Goal: Transaction & Acquisition: Purchase product/service

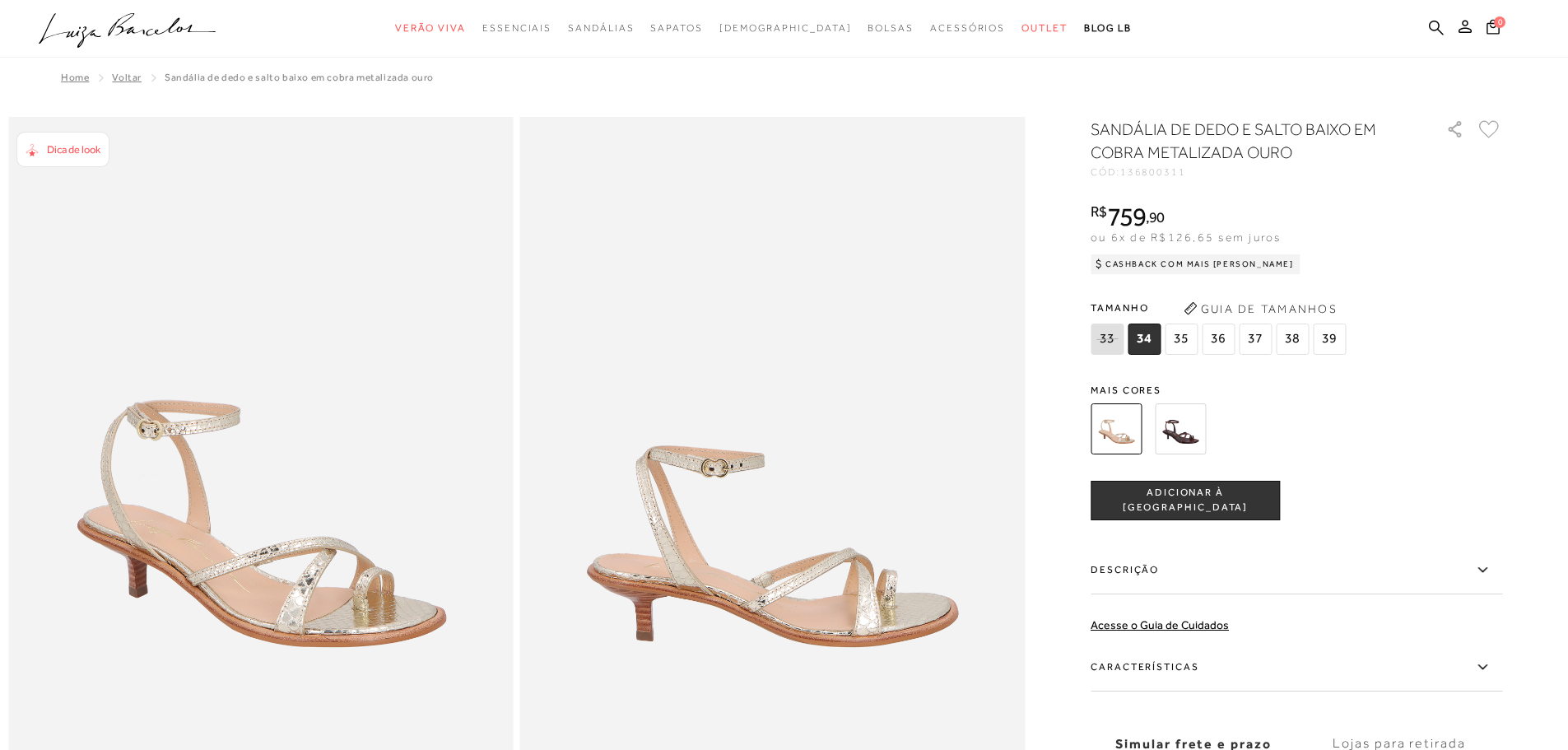
click at [1223, 346] on span "36" at bounding box center [1218, 339] width 33 height 31
click at [1192, 431] on img at bounding box center [1180, 428] width 51 height 51
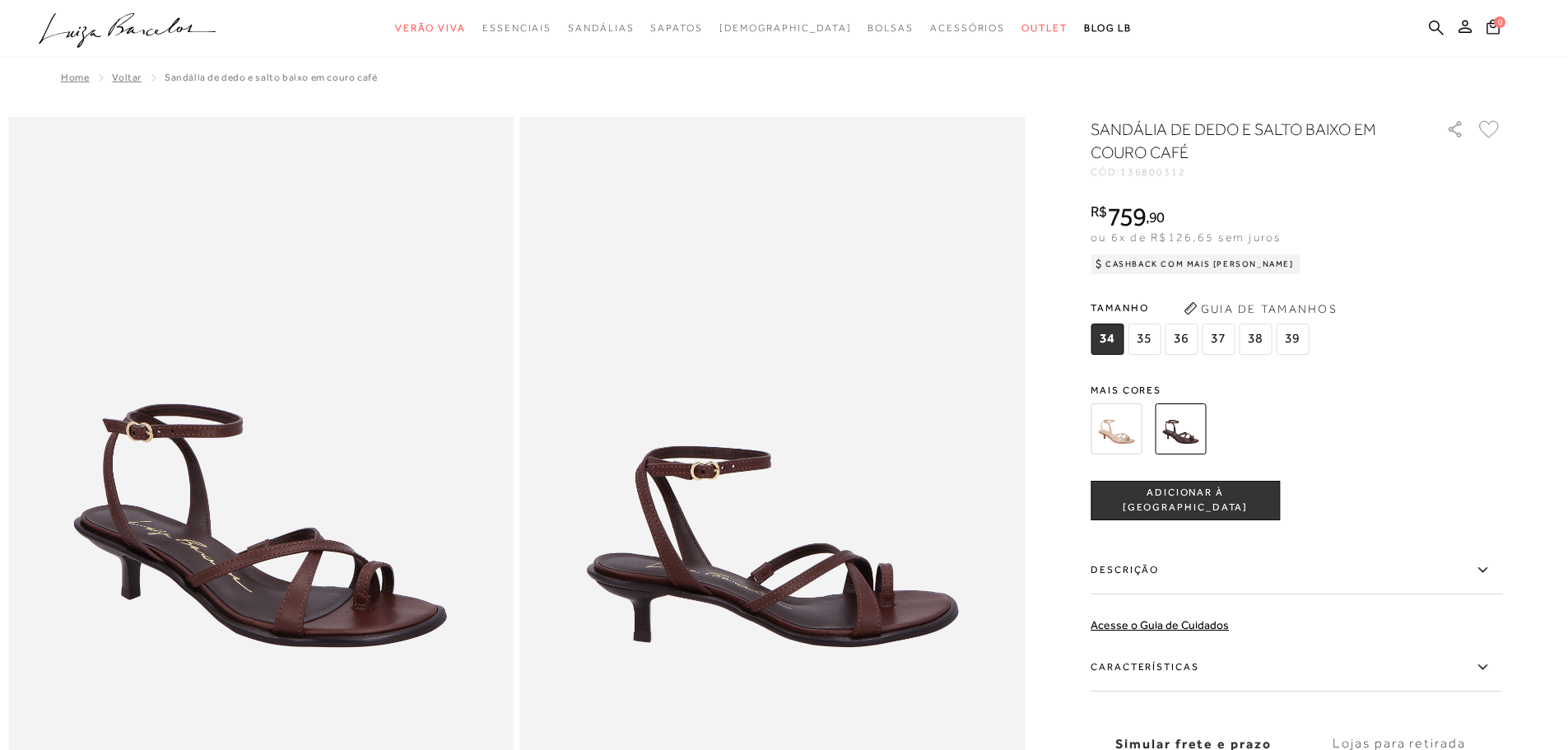
click at [1129, 445] on img at bounding box center [1115, 428] width 51 height 51
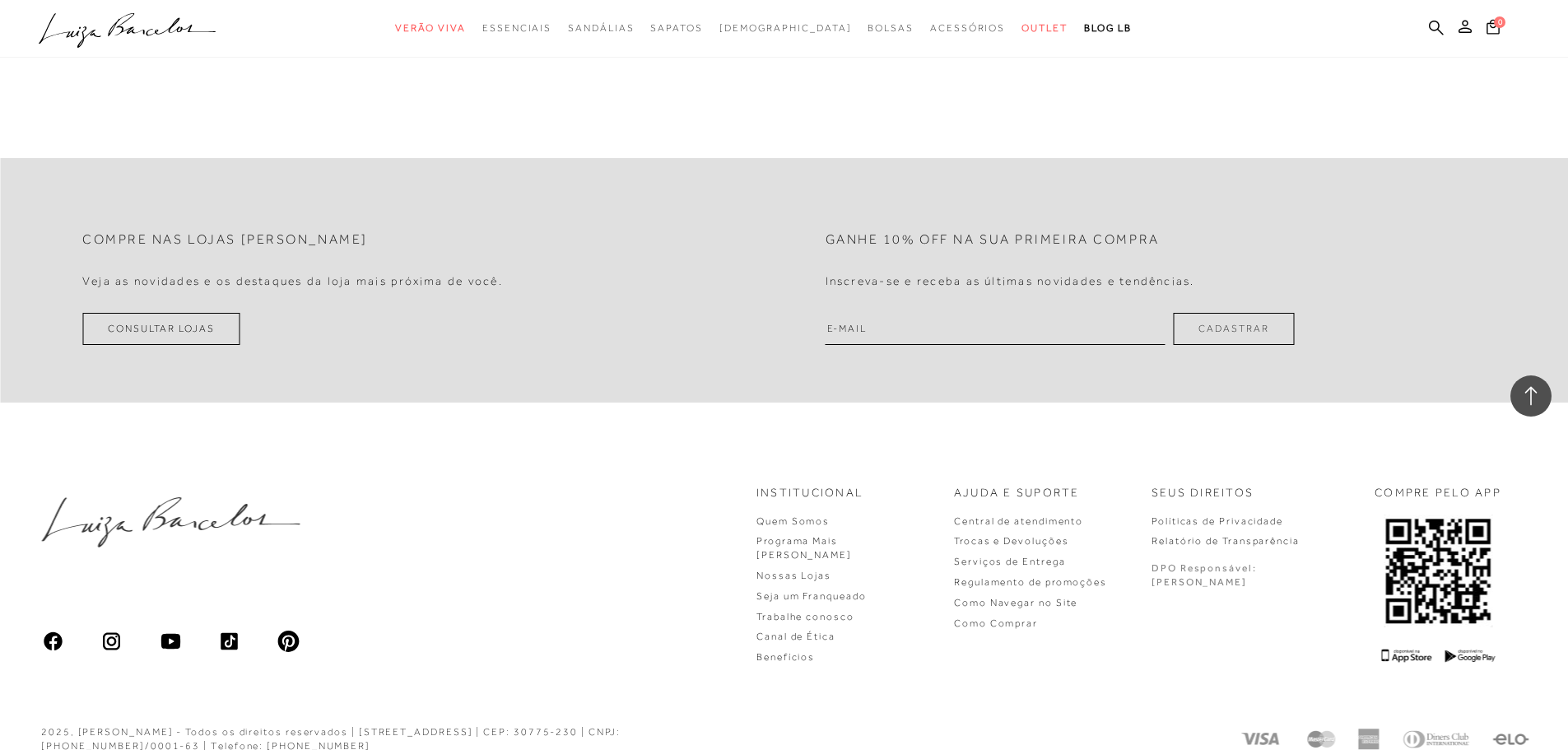
scroll to position [4339, 0]
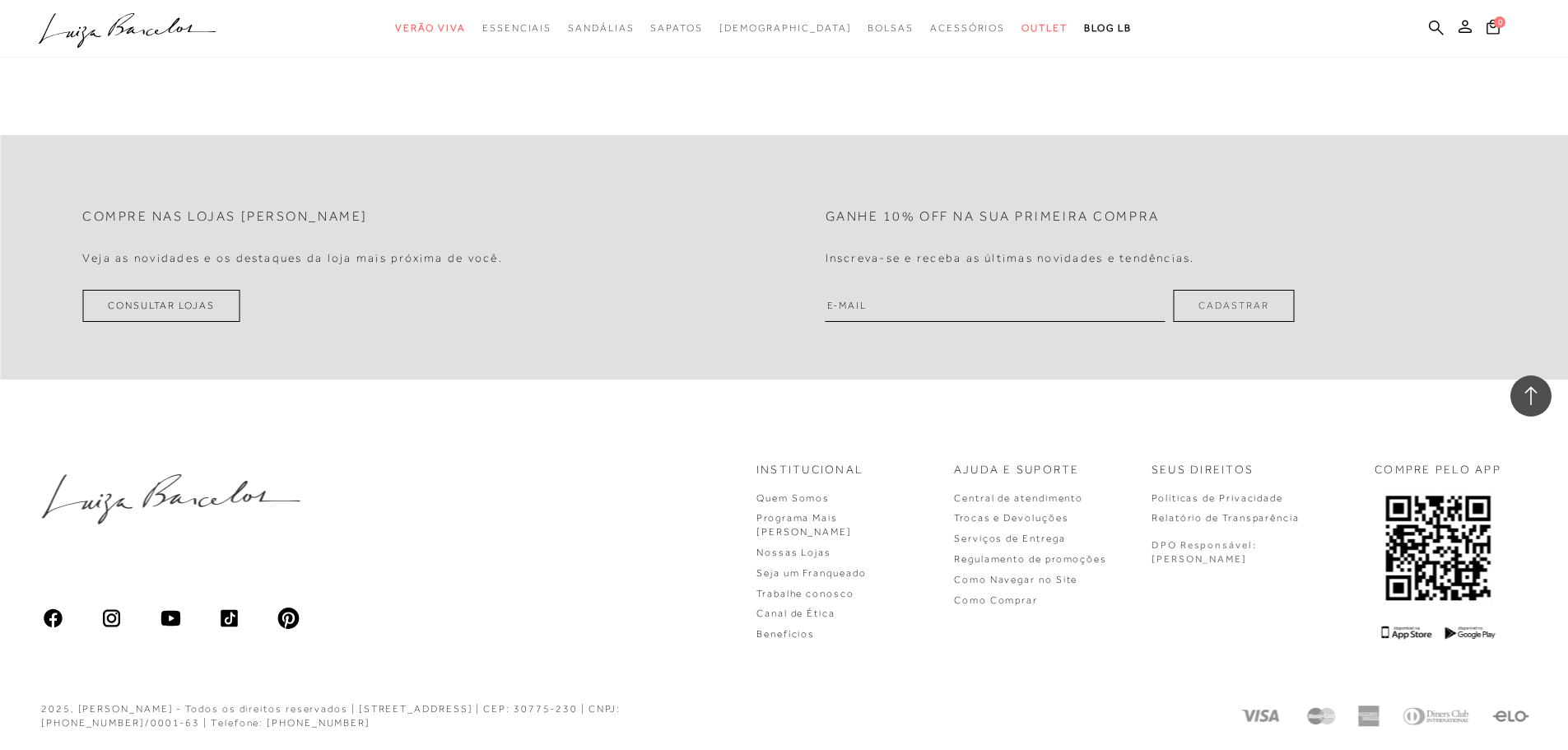
click at [913, 310] on input "email" at bounding box center [995, 305] width 340 height 32
type input "[EMAIL_ADDRESS][DOMAIN_NAME]"
click at [1277, 309] on button "Cadastrar" at bounding box center [1233, 305] width 121 height 32
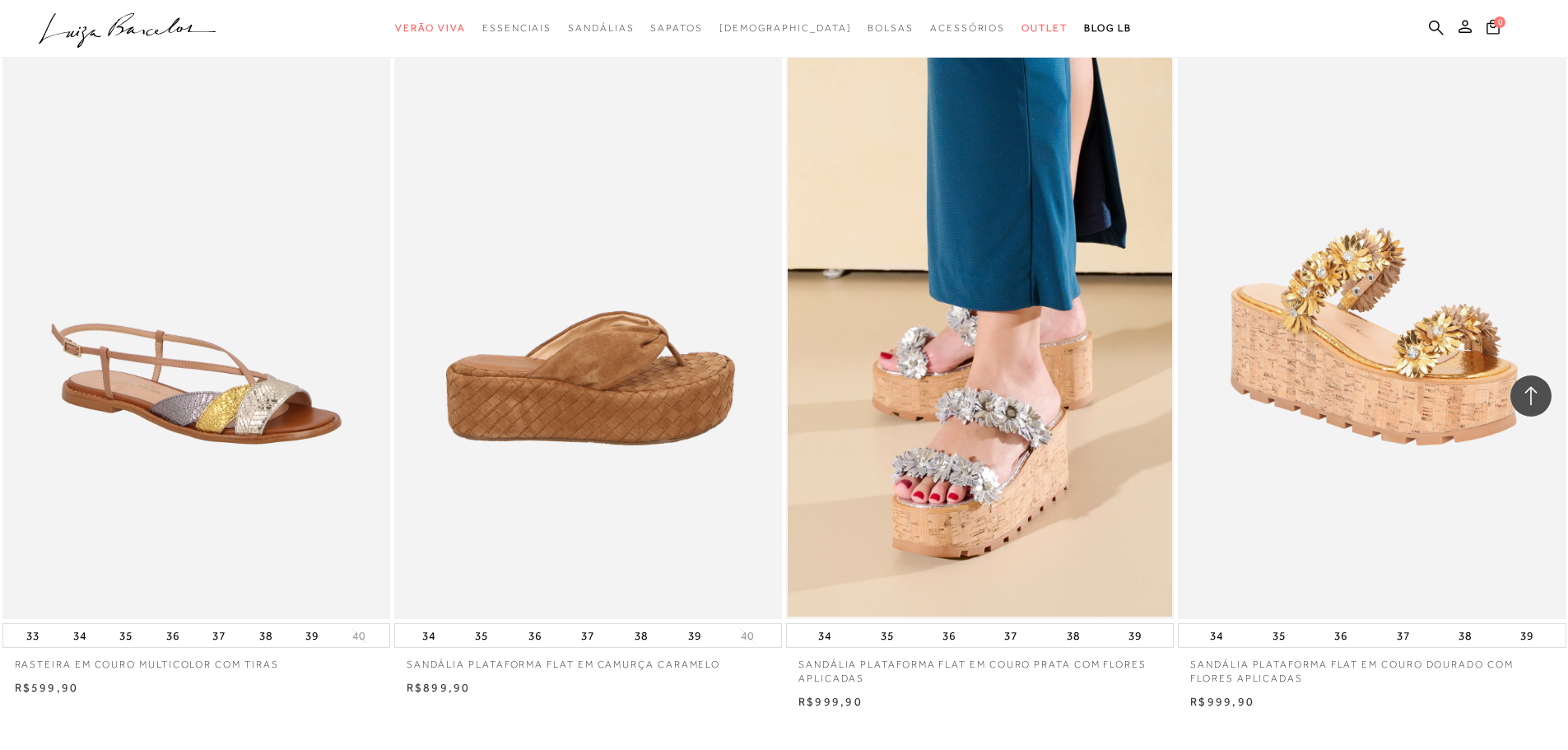
scroll to position [4092, 0]
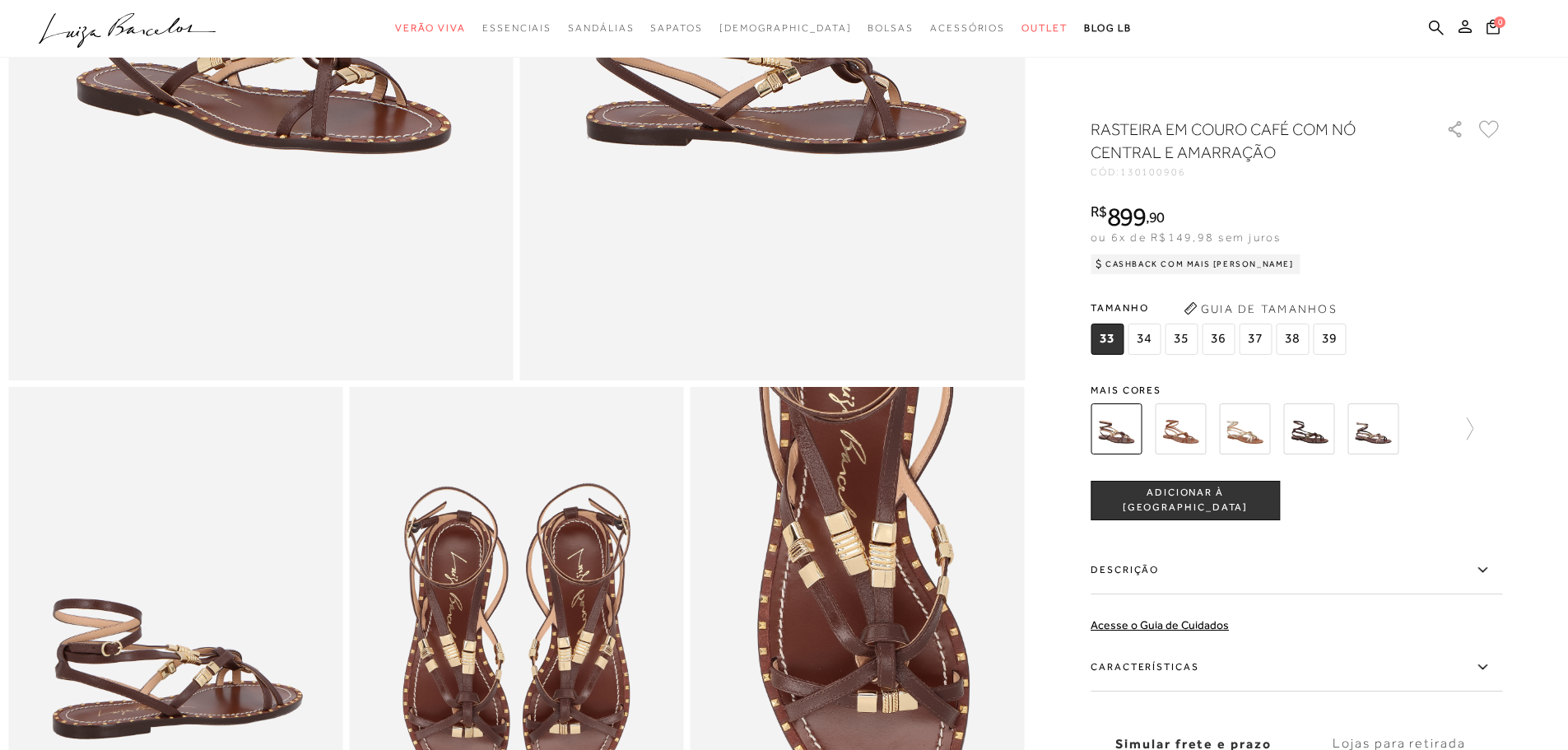
scroll to position [164, 0]
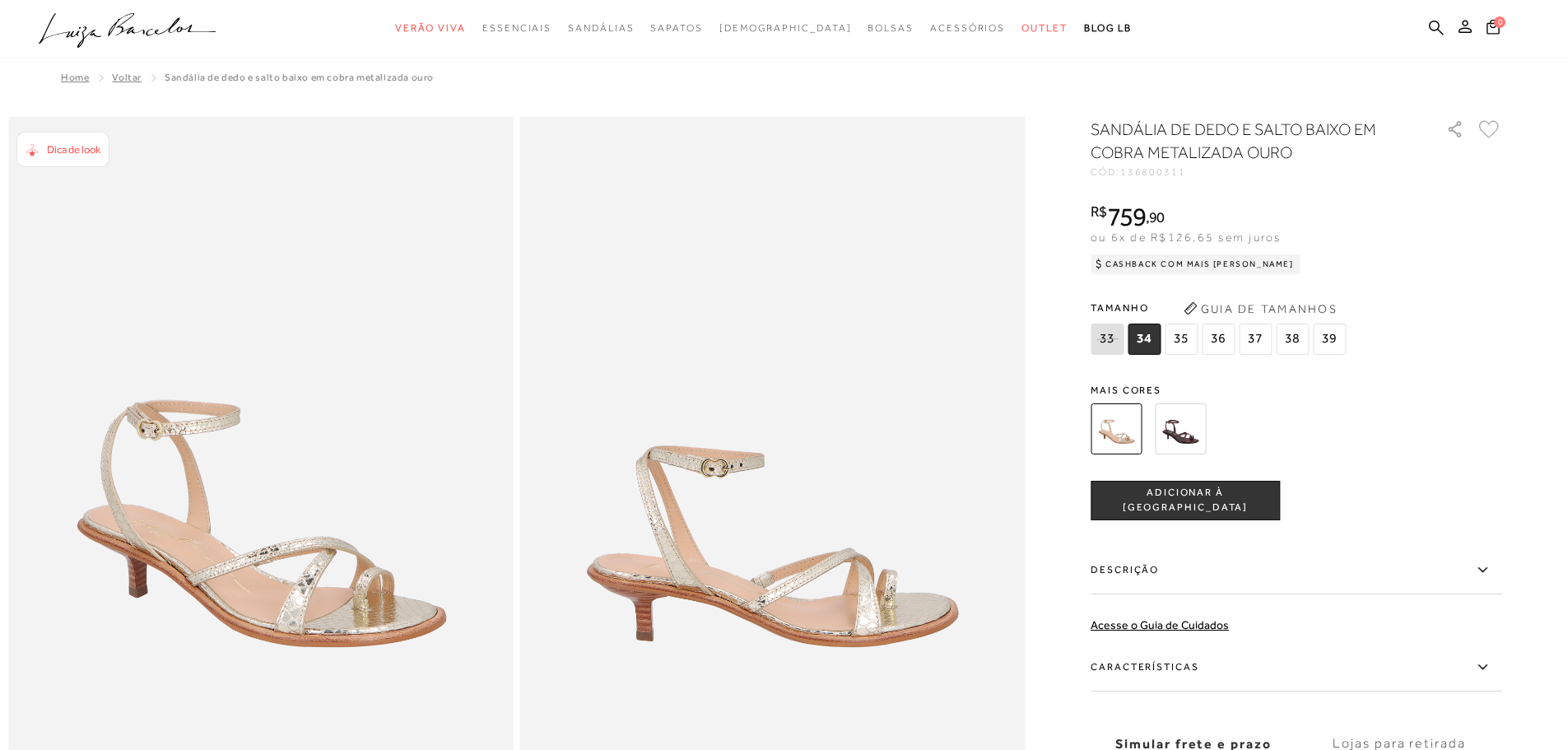
click at [1221, 337] on span "36" at bounding box center [1218, 339] width 33 height 31
click at [1156, 508] on button "ADICIONAR À [GEOGRAPHIC_DATA]" at bounding box center [1185, 500] width 189 height 39
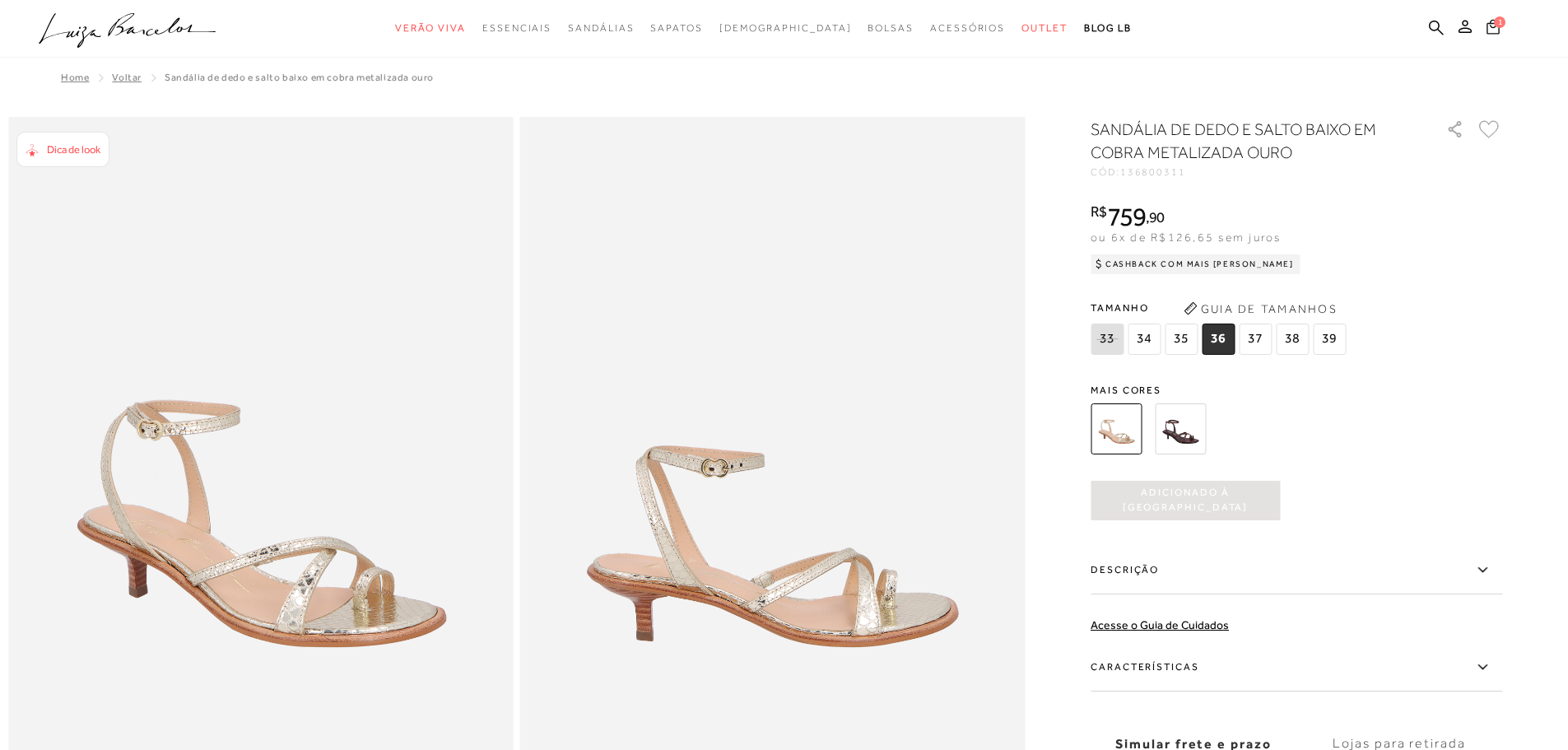
click at [1497, 34] on icon at bounding box center [1492, 26] width 13 height 15
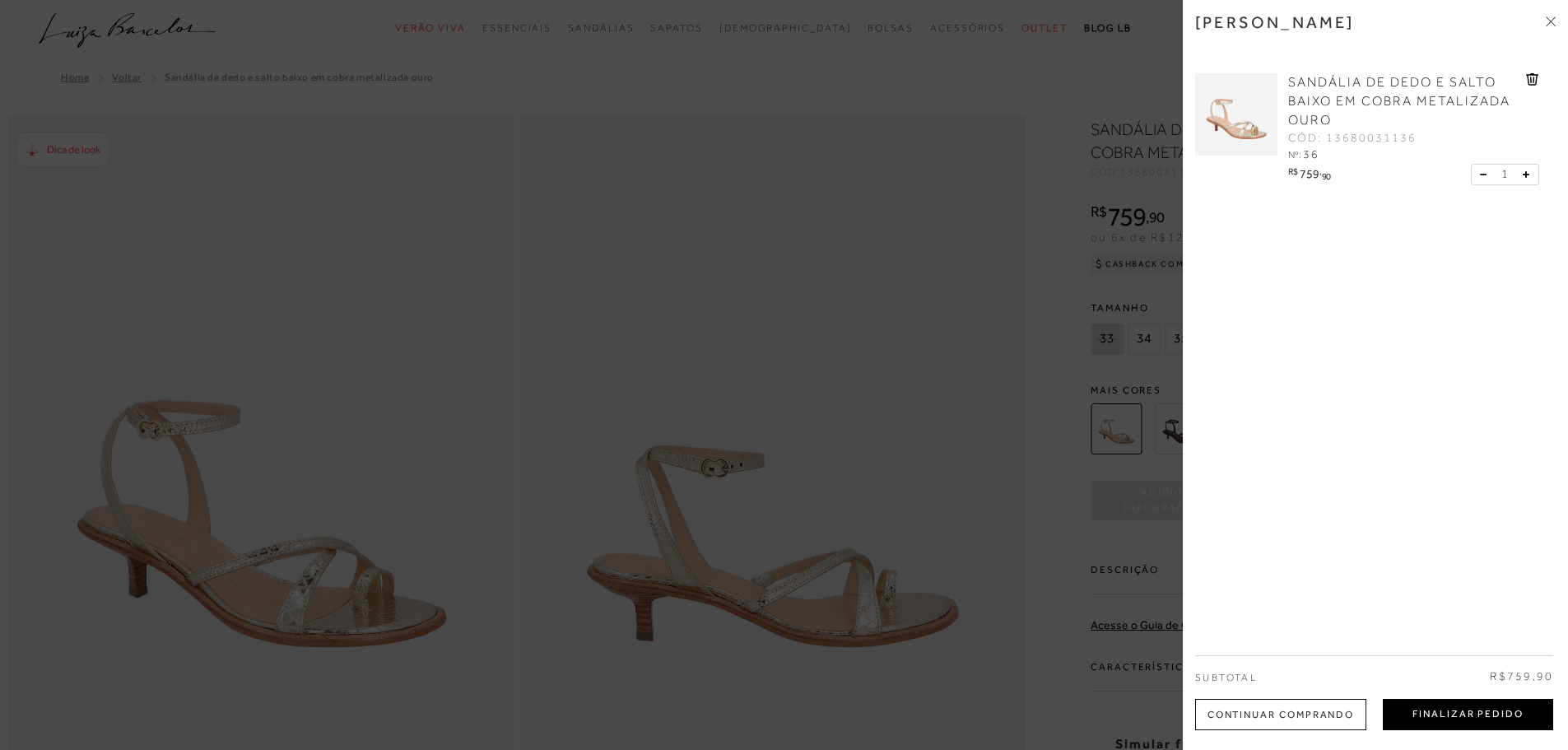
click at [1406, 716] on button "Finalizar Pedido" at bounding box center [1467, 714] width 170 height 31
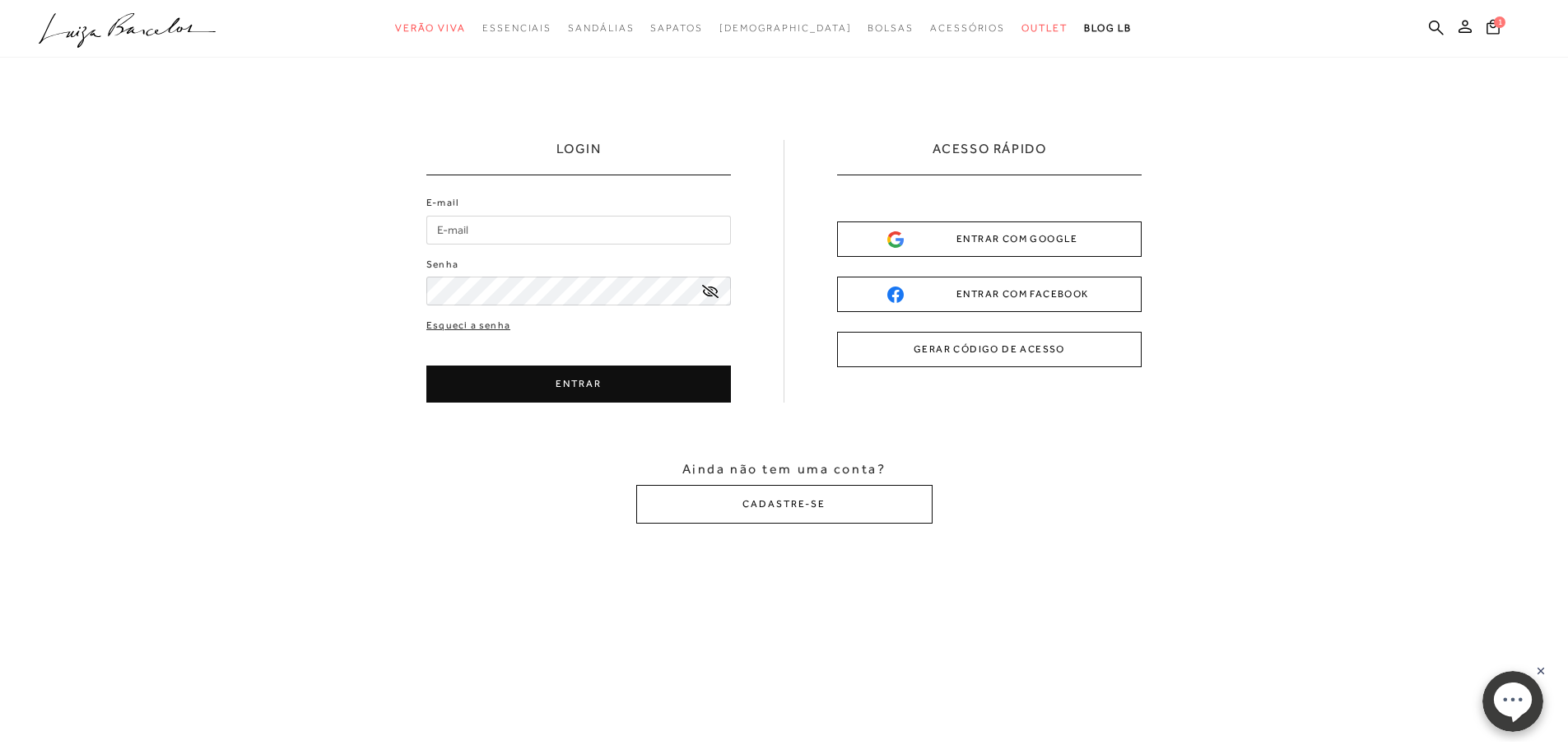
click at [530, 242] on input "E-mail" at bounding box center [579, 229] width 304 height 29
type input "[EMAIL_ADDRESS][DOMAIN_NAME]"
click at [936, 243] on div "ENTRAR COM GOOGLE" at bounding box center [989, 239] width 204 height 17
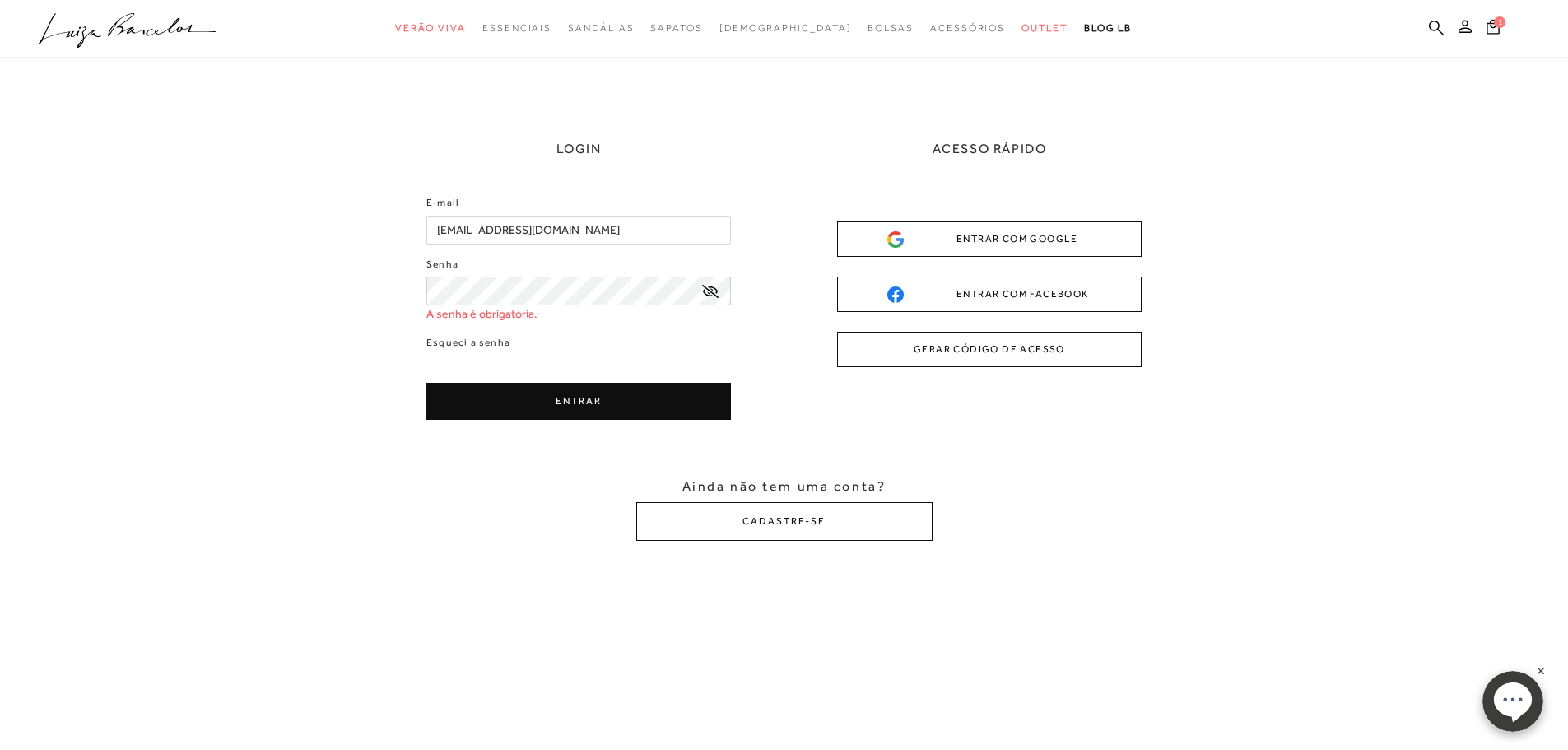
click at [919, 353] on button "GERAR CÓDIGO DE ACESSO" at bounding box center [989, 349] width 304 height 36
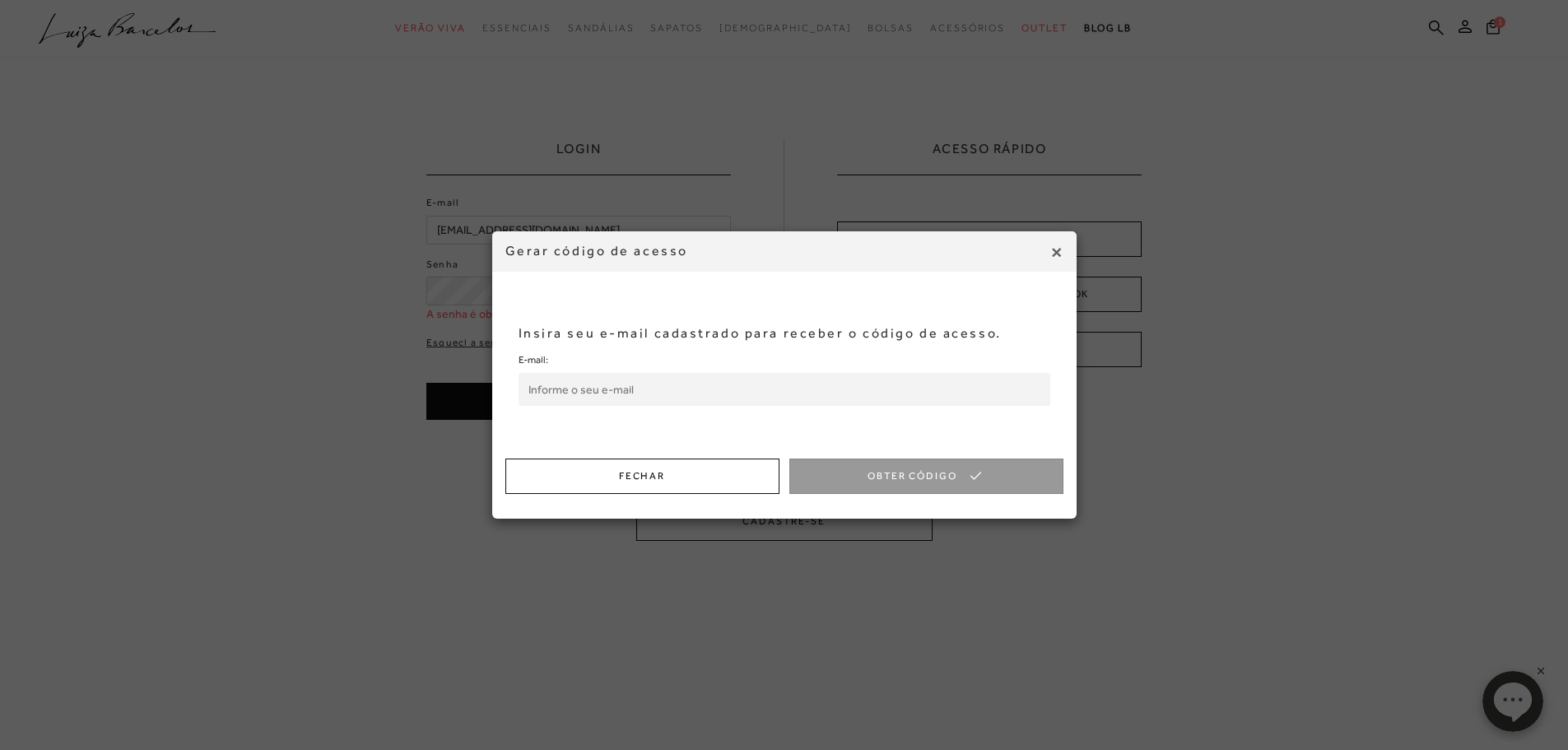
click at [562, 388] on input "E-mail:" at bounding box center [784, 389] width 532 height 33
type input "[EMAIL_ADDRESS][DOMAIN_NAME]"
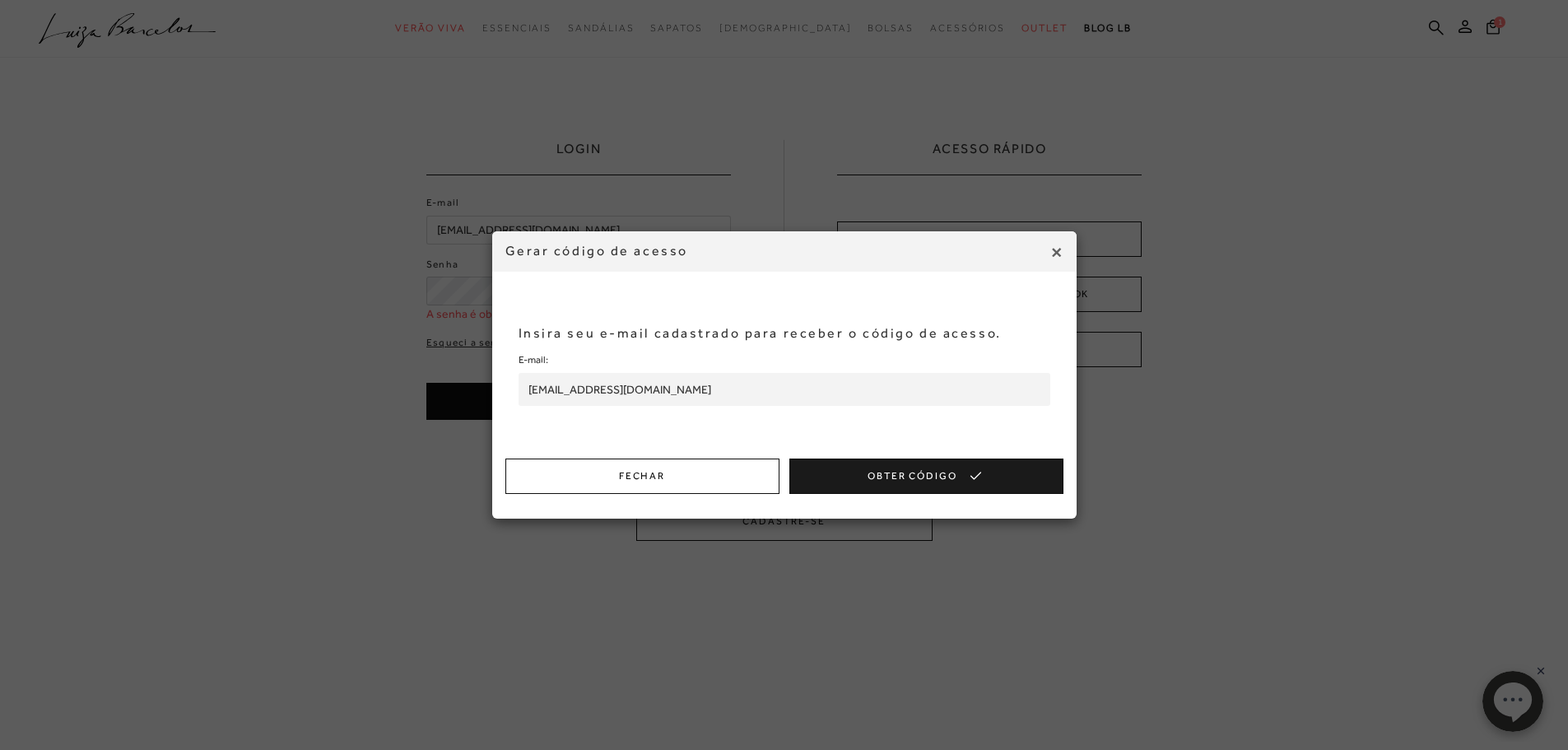
click at [936, 475] on button "Obter Código" at bounding box center [925, 476] width 274 height 36
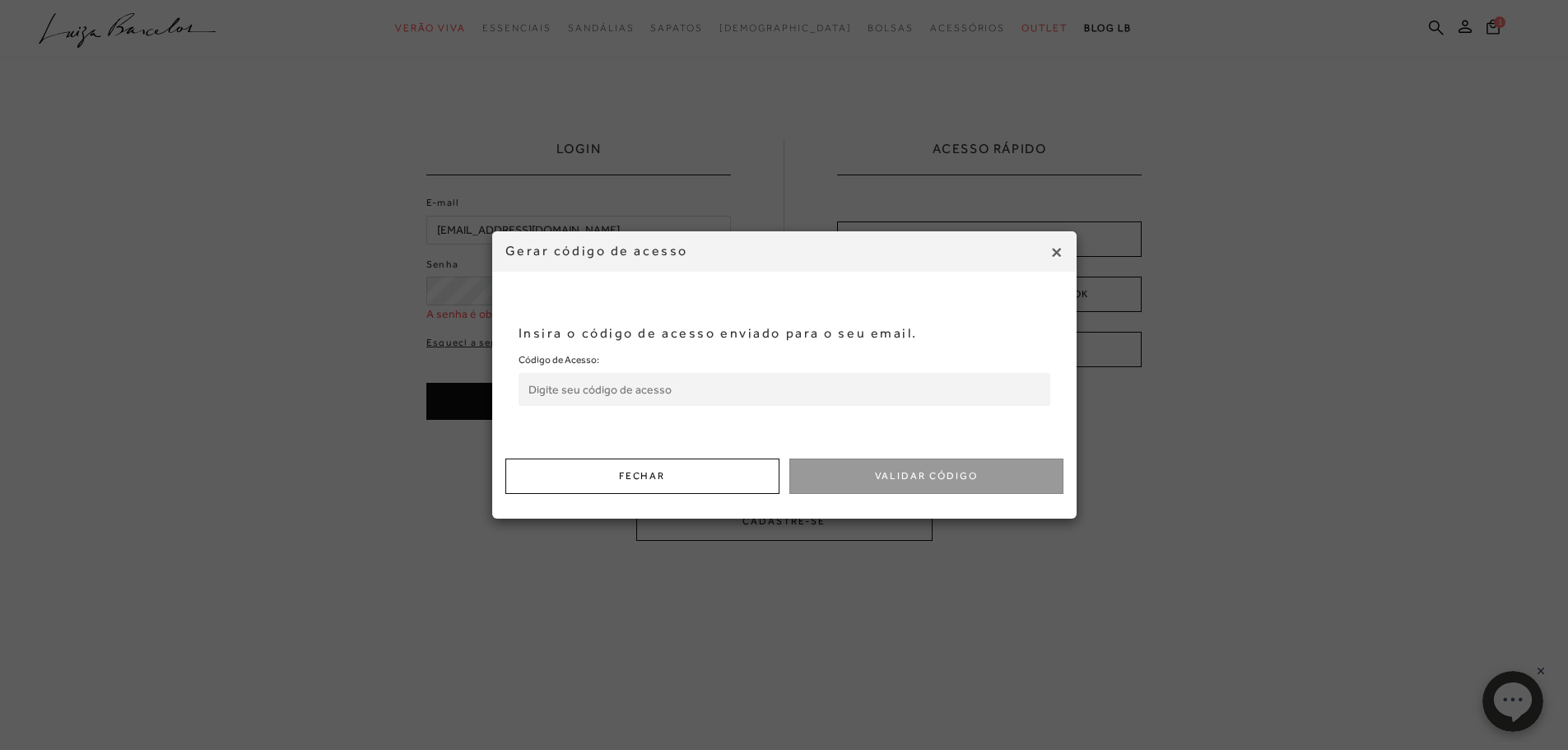
click at [691, 395] on input "Código de Acesso:" at bounding box center [784, 389] width 532 height 33
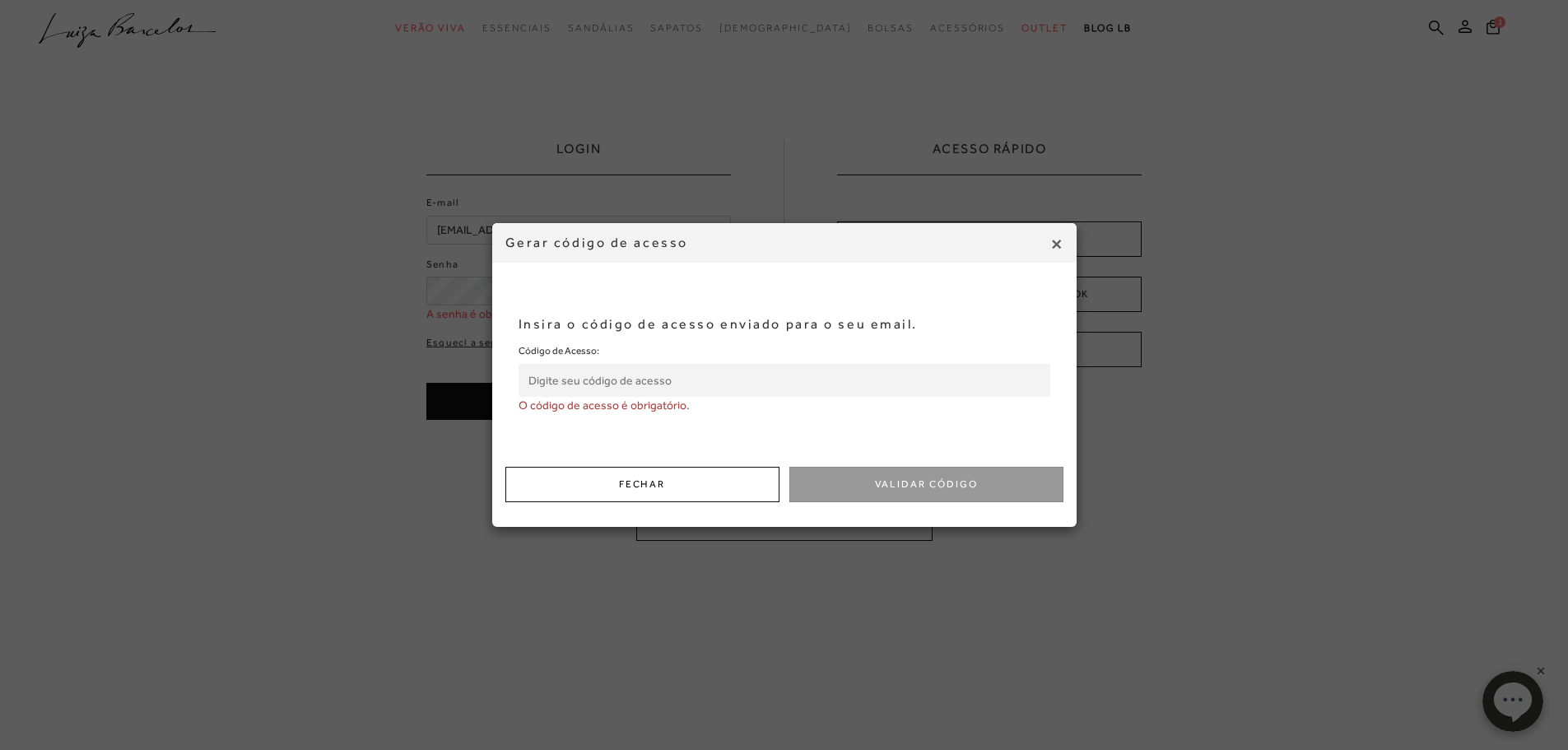
click at [627, 373] on input "Código de Acesso:" at bounding box center [784, 381] width 532 height 33
paste input "841545609"
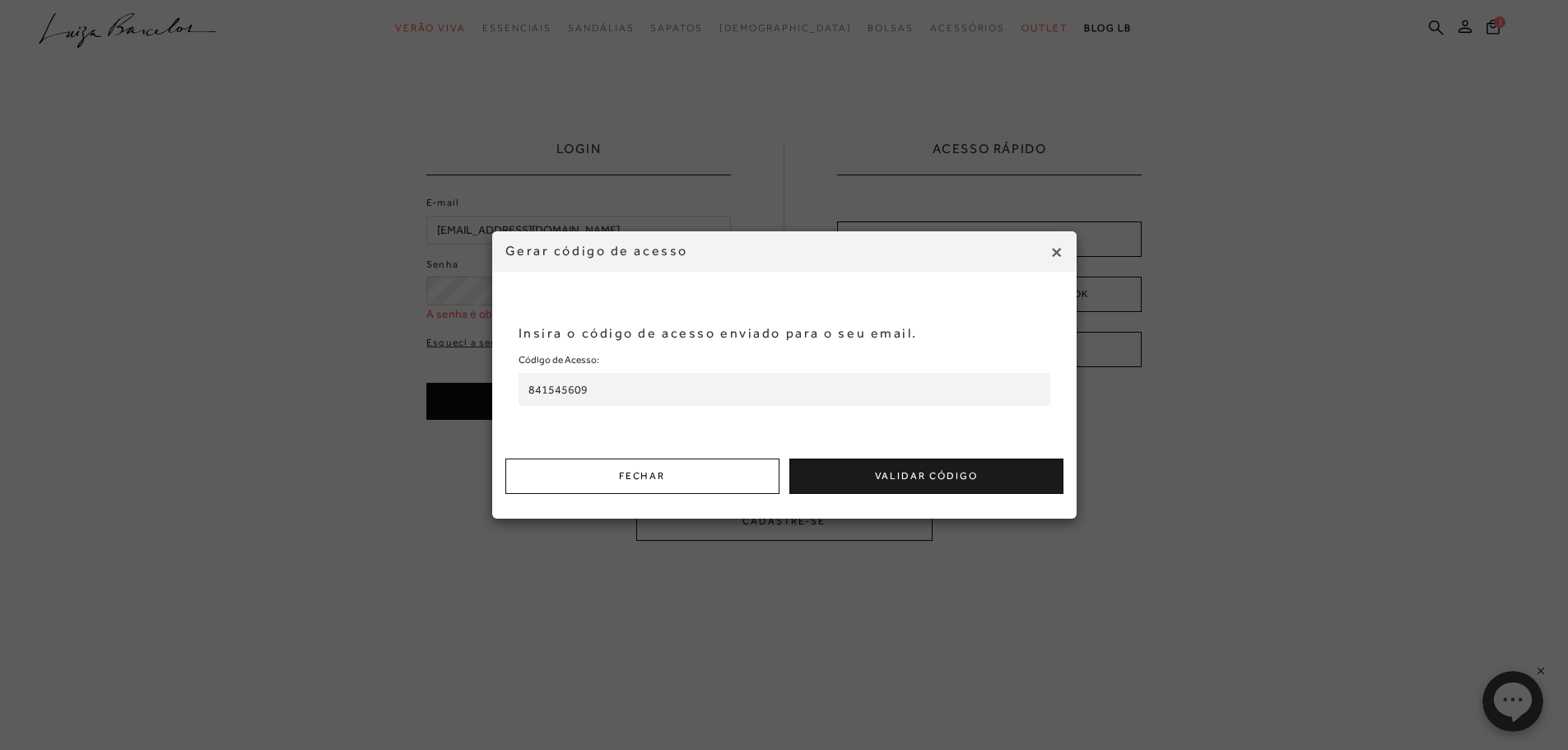
type input "841545609"
click at [869, 478] on button "Validar Código" at bounding box center [925, 476] width 274 height 36
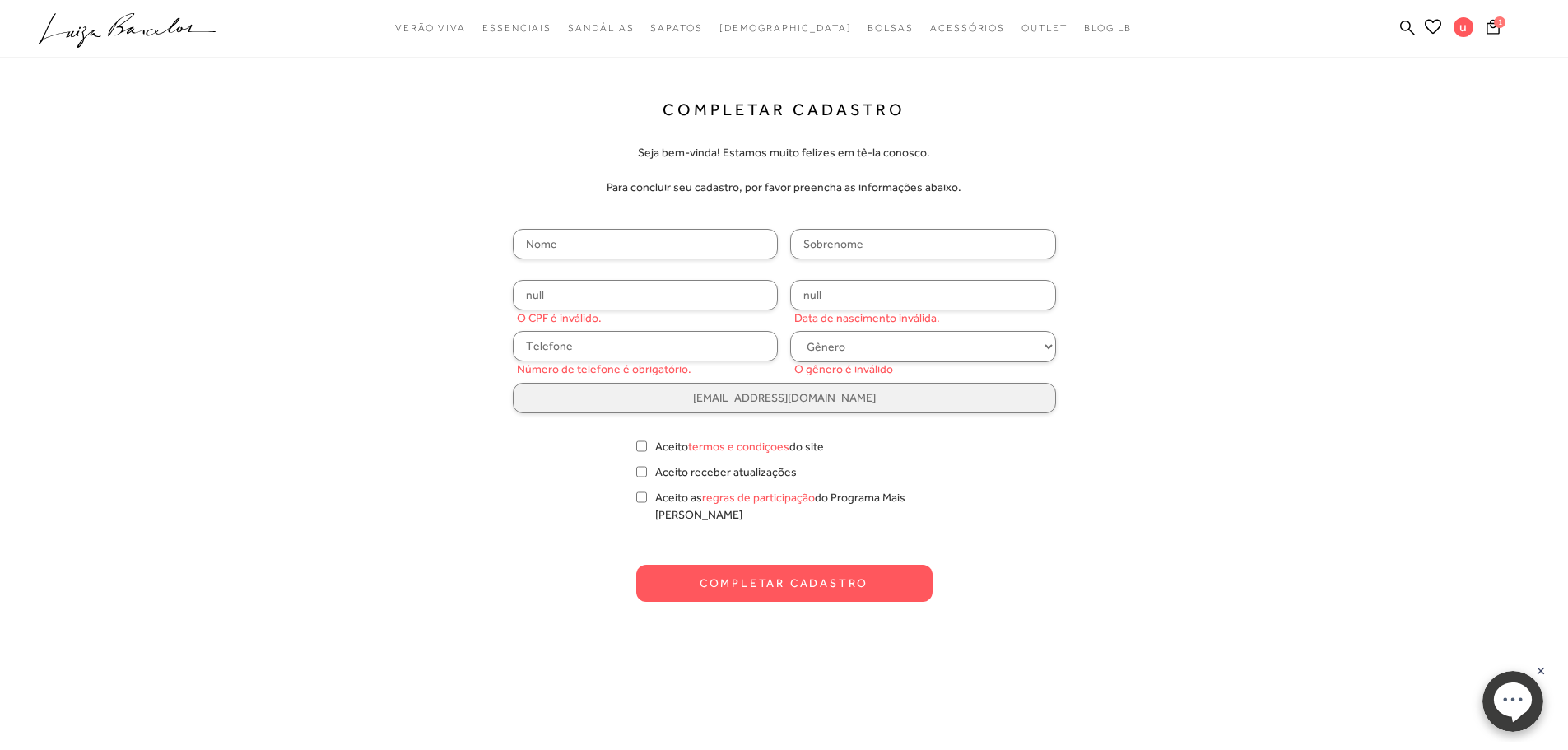
click at [666, 242] on input "text" at bounding box center [645, 243] width 266 height 30
type input "Marina"
type input "[PERSON_NAME] [PERSON_NAME]"
type input "[PHONE_NUMBER]"
click at [595, 300] on input "null" at bounding box center [645, 295] width 266 height 30
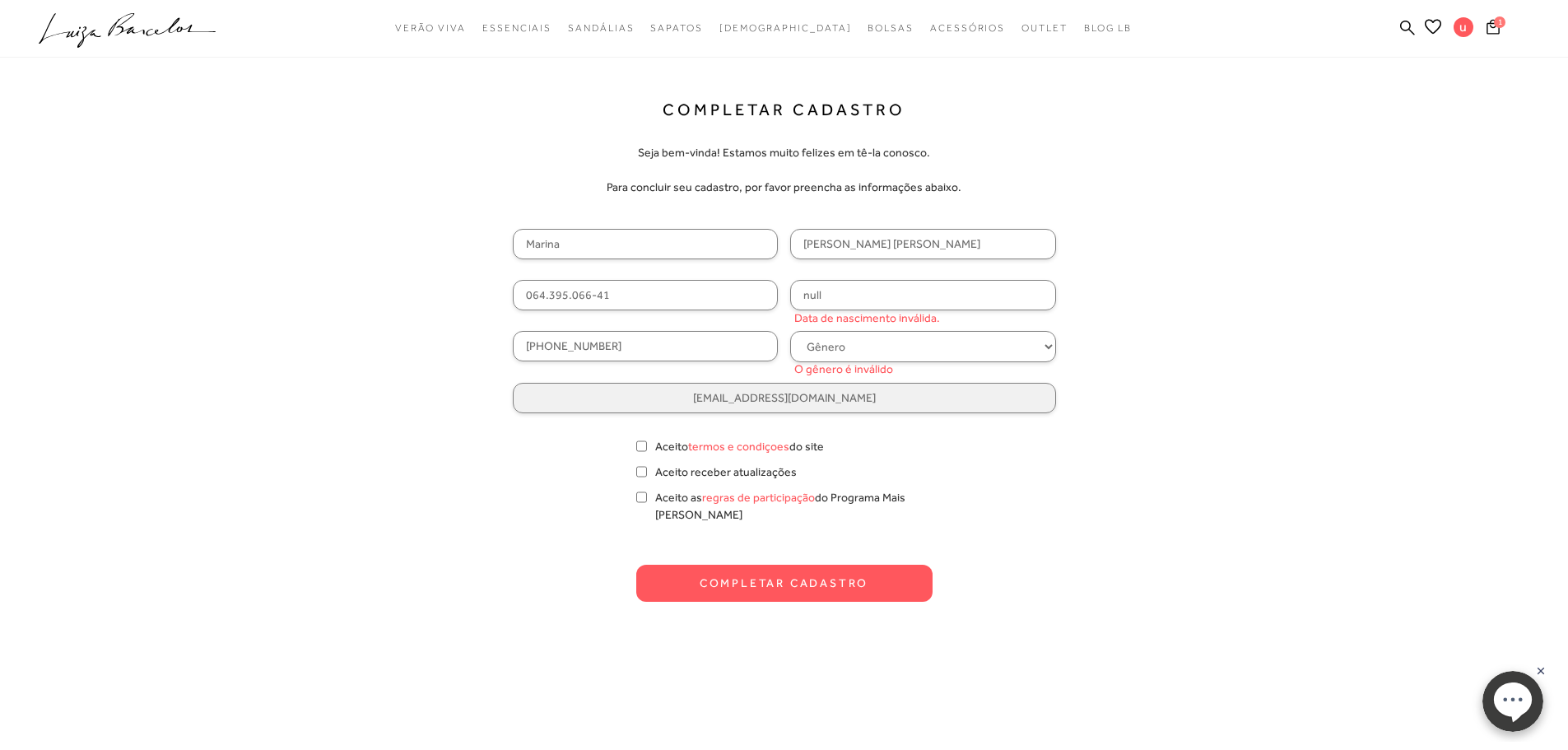
type input "064.395.066-41"
click at [1138, 445] on div "Completar Cadastro Seja bem-vinda! Estamos muito felizes em tê-la conosco. Para…" at bounding box center [784, 351] width 1029 height 502
click at [879, 297] on input "null" at bounding box center [923, 295] width 266 height 30
type input "[DATE]"
click at [894, 353] on select "Gênero Feminino Masculino" at bounding box center [923, 347] width 266 height 31
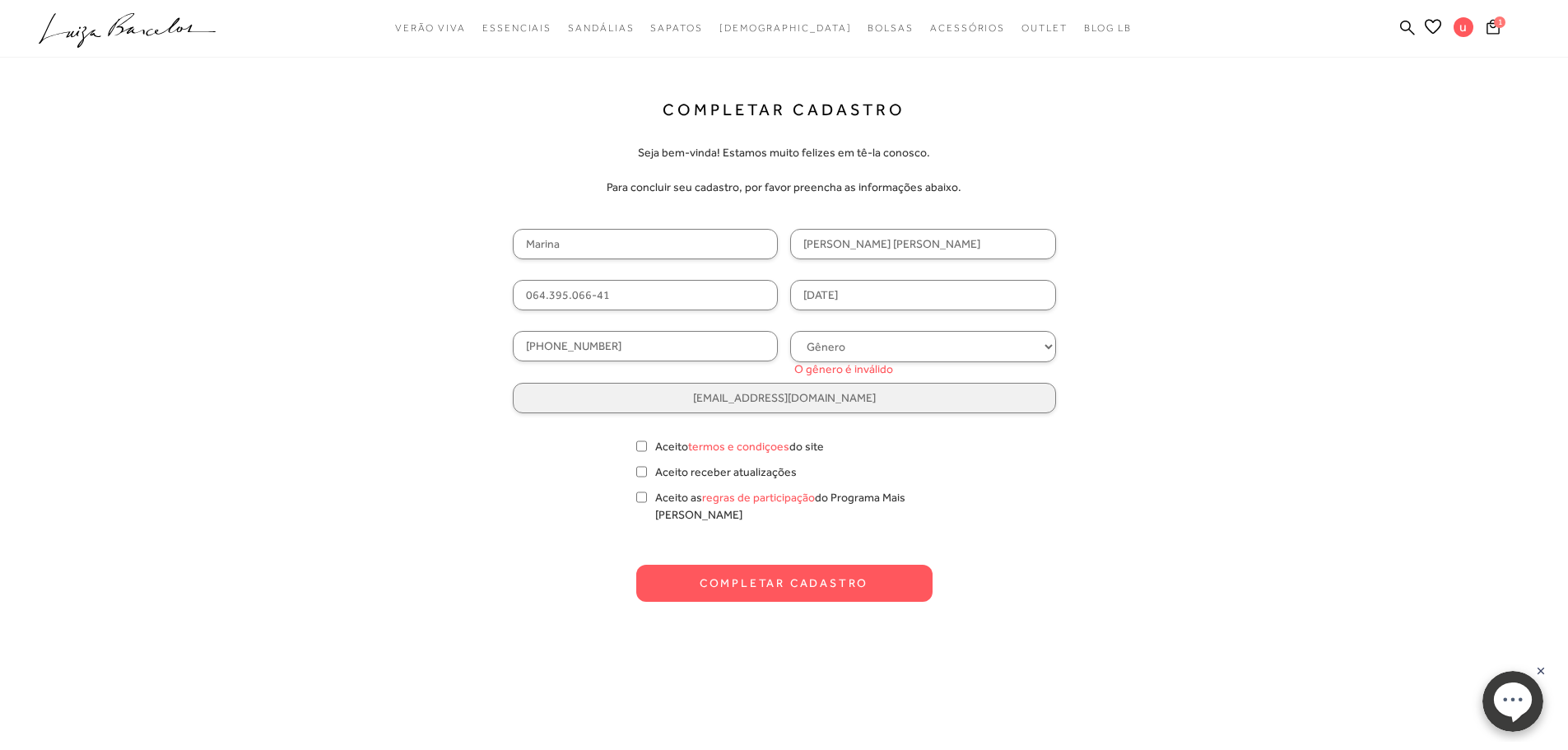
select select
click at [790, 331] on select "Gênero Feminino Masculino" at bounding box center [923, 347] width 266 height 31
click at [642, 446] on input "Aceito termos e condiçoes do site" at bounding box center [641, 446] width 10 height 17
checkbox input "true"
click at [641, 500] on input "Aceito as regras de participação do Programa Mais [PERSON_NAME]" at bounding box center [641, 497] width 10 height 17
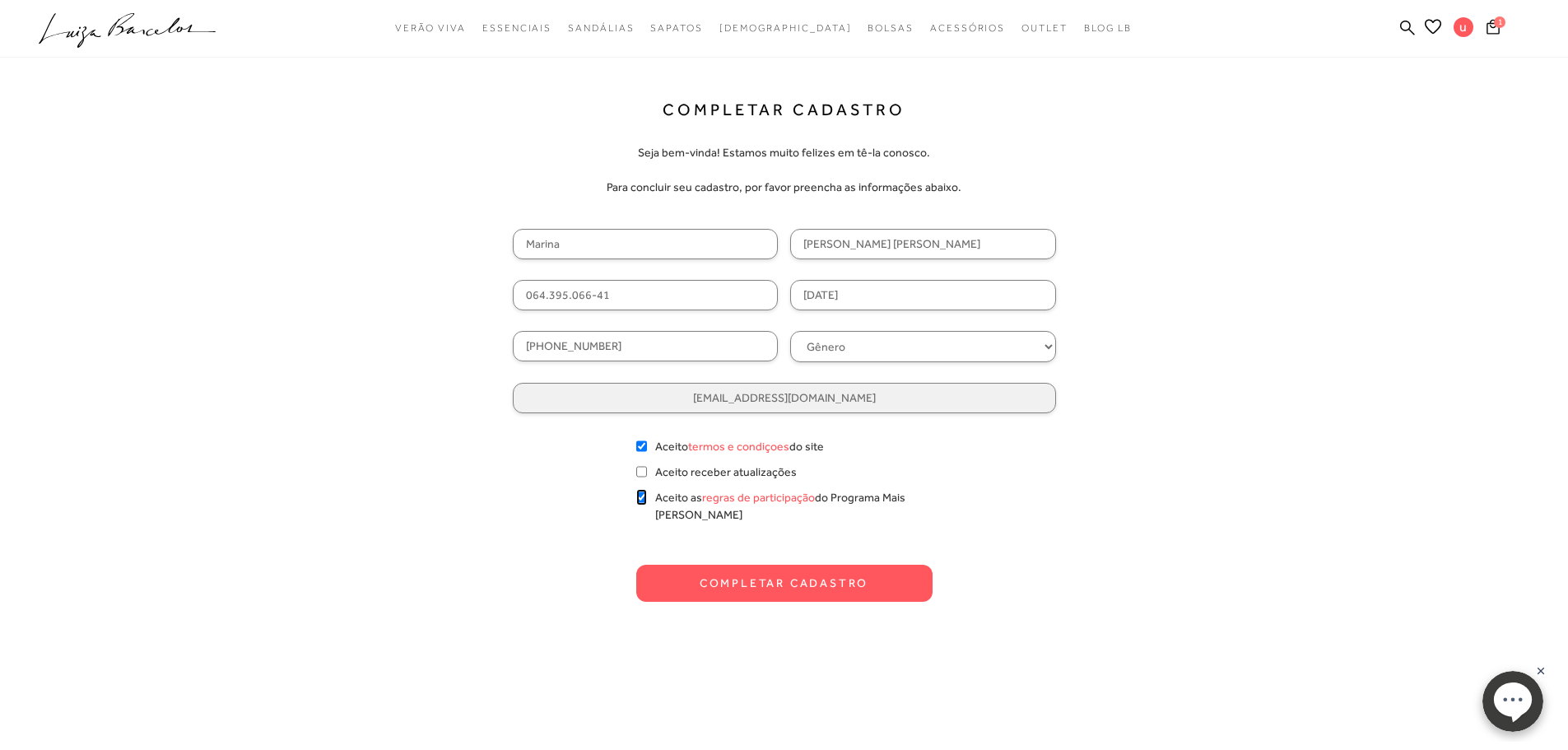
checkbox input "true"
click at [757, 570] on button "Completar Cadastro" at bounding box center [784, 583] width 296 height 37
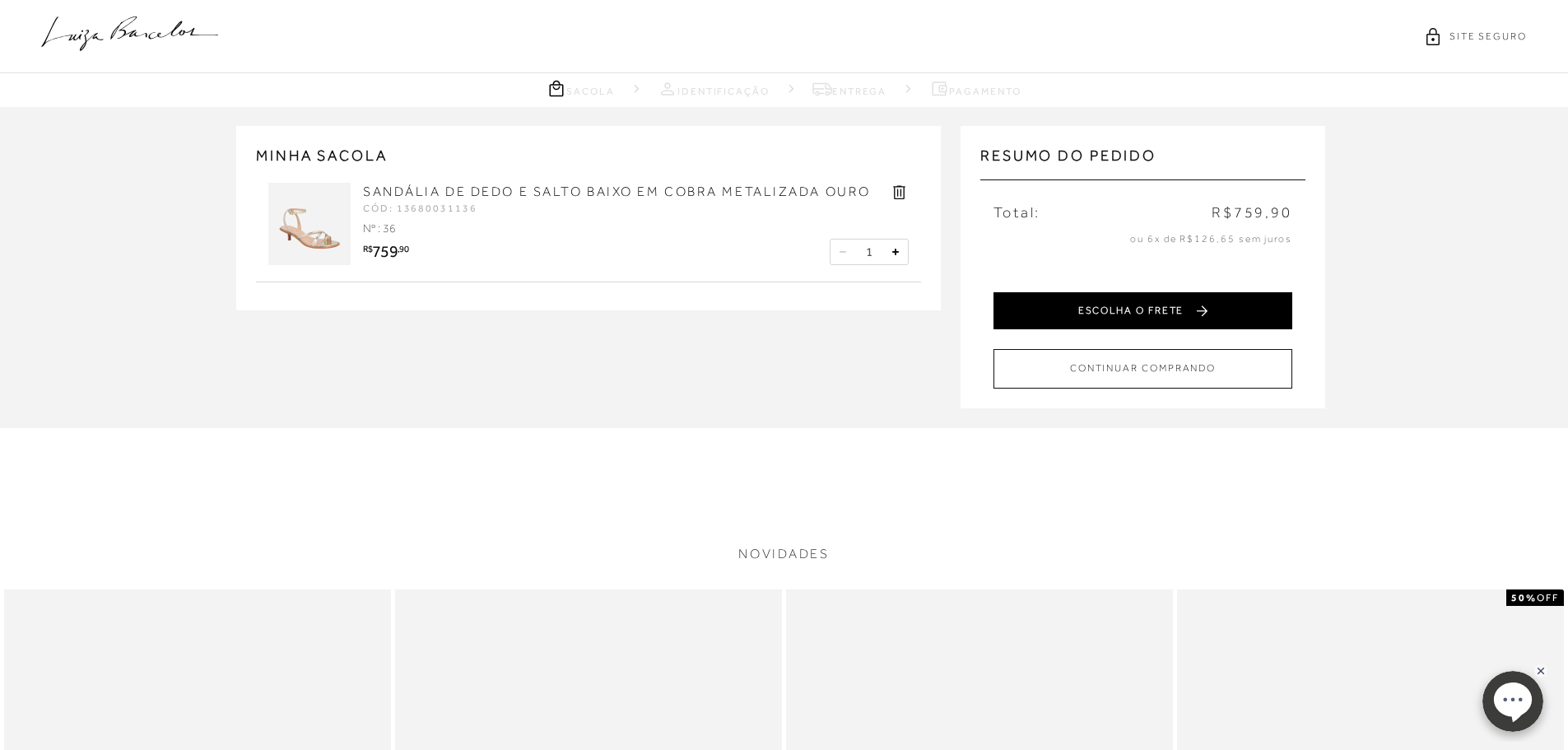
click at [1087, 313] on button "ESCOLHA O FRETE" at bounding box center [1142, 310] width 299 height 37
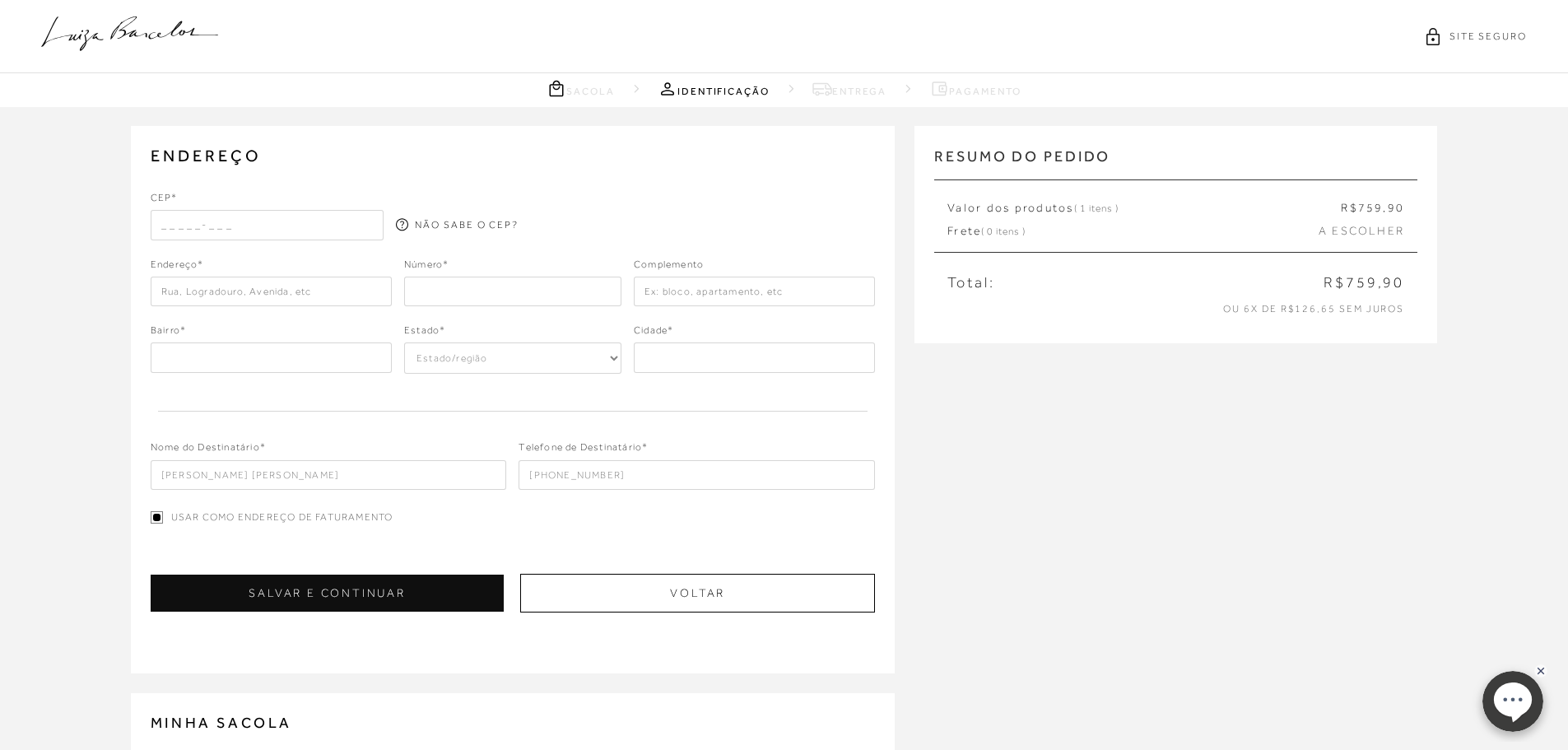
click at [244, 227] on input "text" at bounding box center [267, 225] width 234 height 30
click at [258, 226] on input "text" at bounding box center [267, 225] width 234 height 30
type input "35164-553"
type input "Rua [PERSON_NAME]"
type input "[GEOGRAPHIC_DATA]"
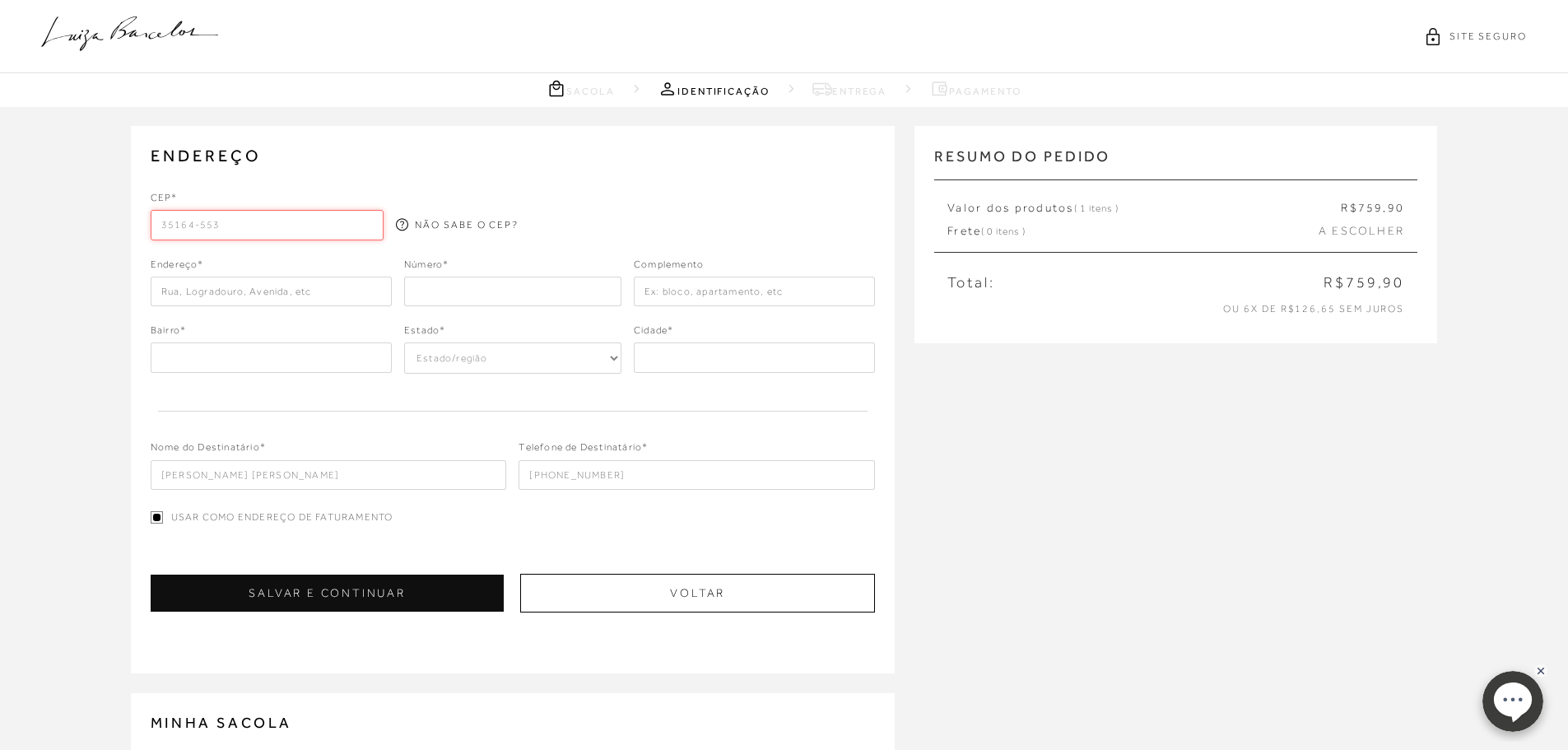
select select "MG"
type input "Ipatinga"
type input "35164-553"
click at [84, 452] on div "ENDEREÇO Selecione um endereço para entrega Nenhum endereço salvo. CEP* 35164-5…" at bounding box center [784, 522] width 1568 height 831
click at [463, 294] on input "number" at bounding box center [513, 291] width 217 height 30
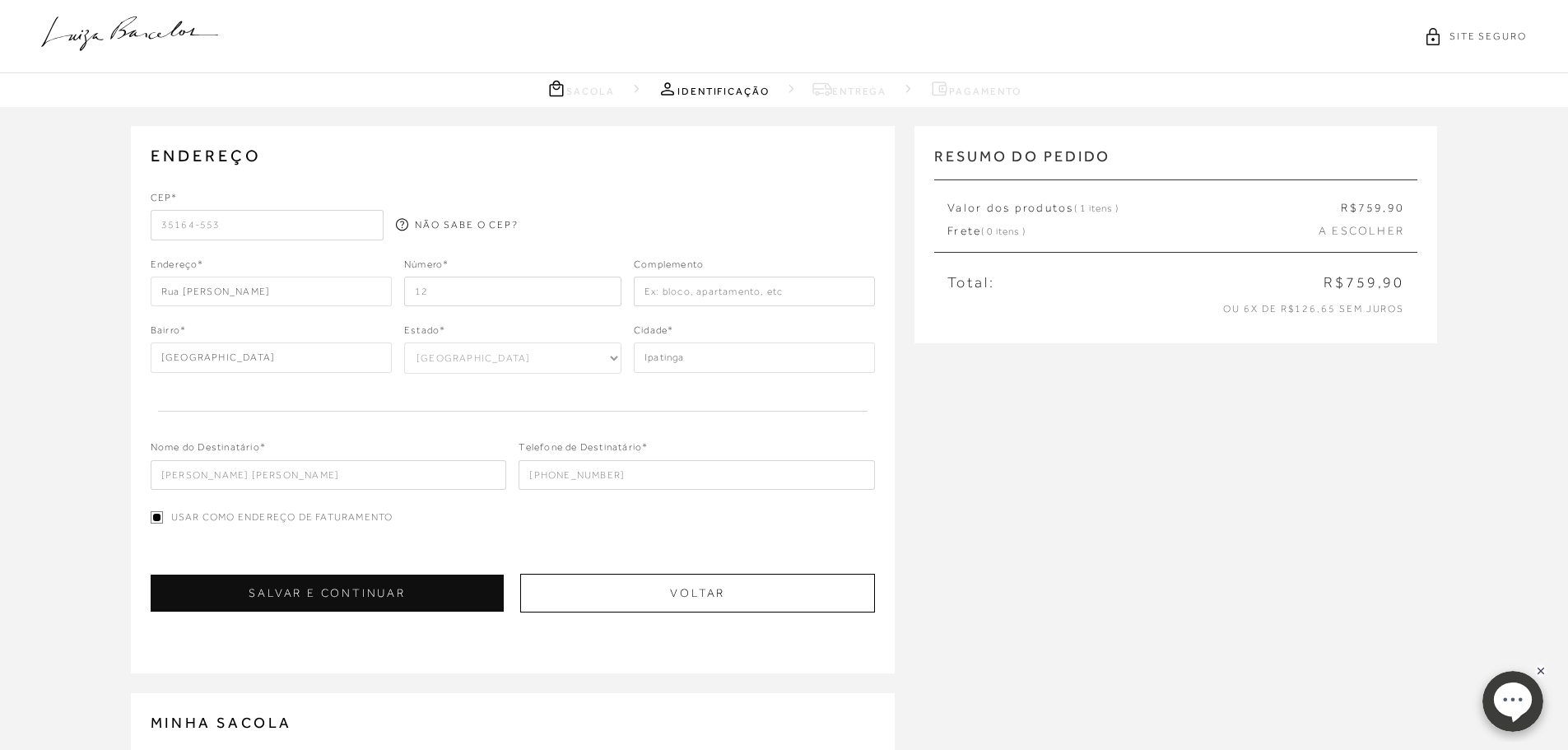
type input "12"
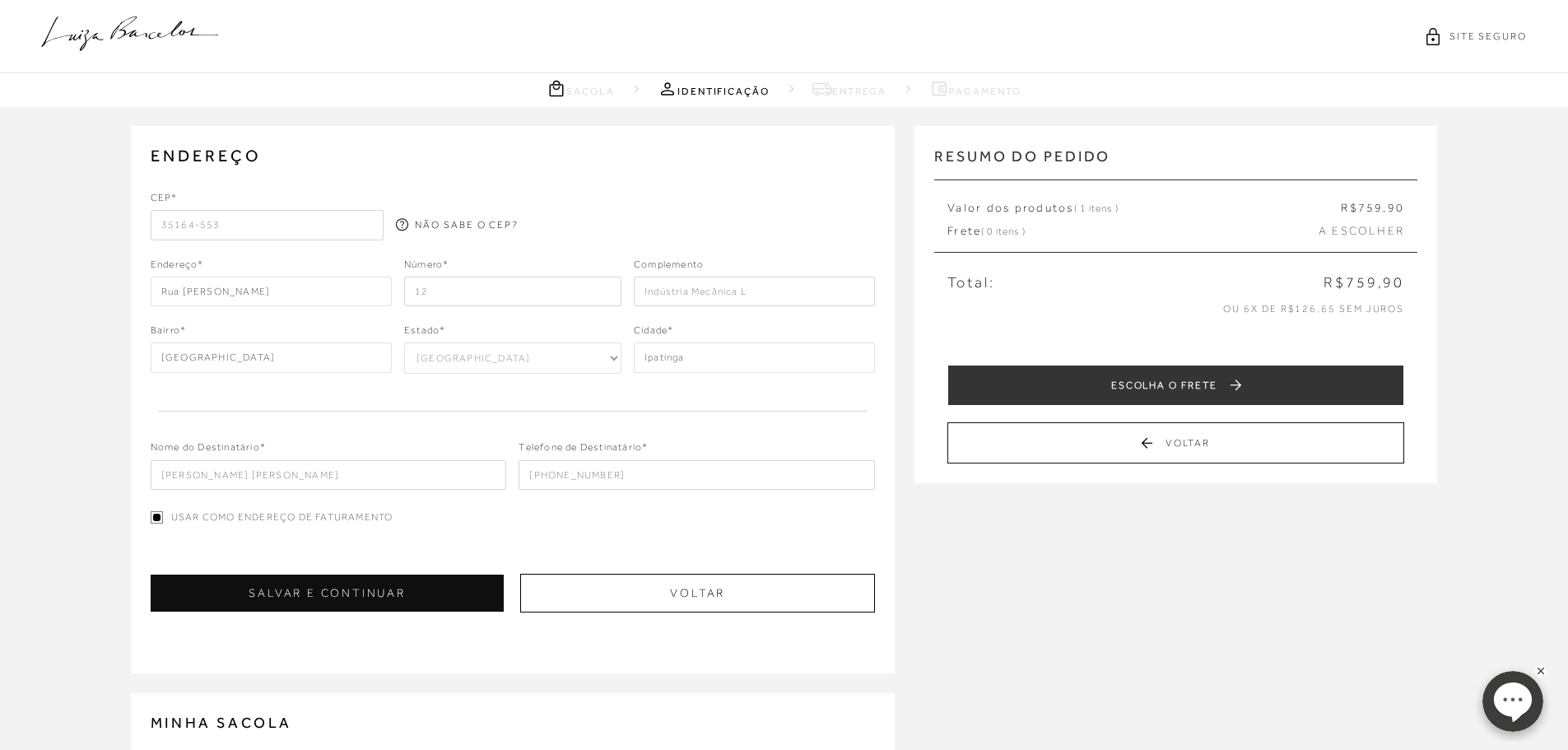
click at [737, 295] on input "Indústria Mecânica L" at bounding box center [754, 291] width 241 height 30
click at [685, 289] on input "Indústria Mecânica L" at bounding box center [754, 291] width 241 height 30
click at [687, 290] on input "Indústria Mecânica L" at bounding box center [754, 291] width 241 height 30
click at [710, 292] on input "Ind Mecânica L" at bounding box center [754, 291] width 241 height 30
click at [716, 291] on input "Ind Mec L" at bounding box center [754, 291] width 241 height 30
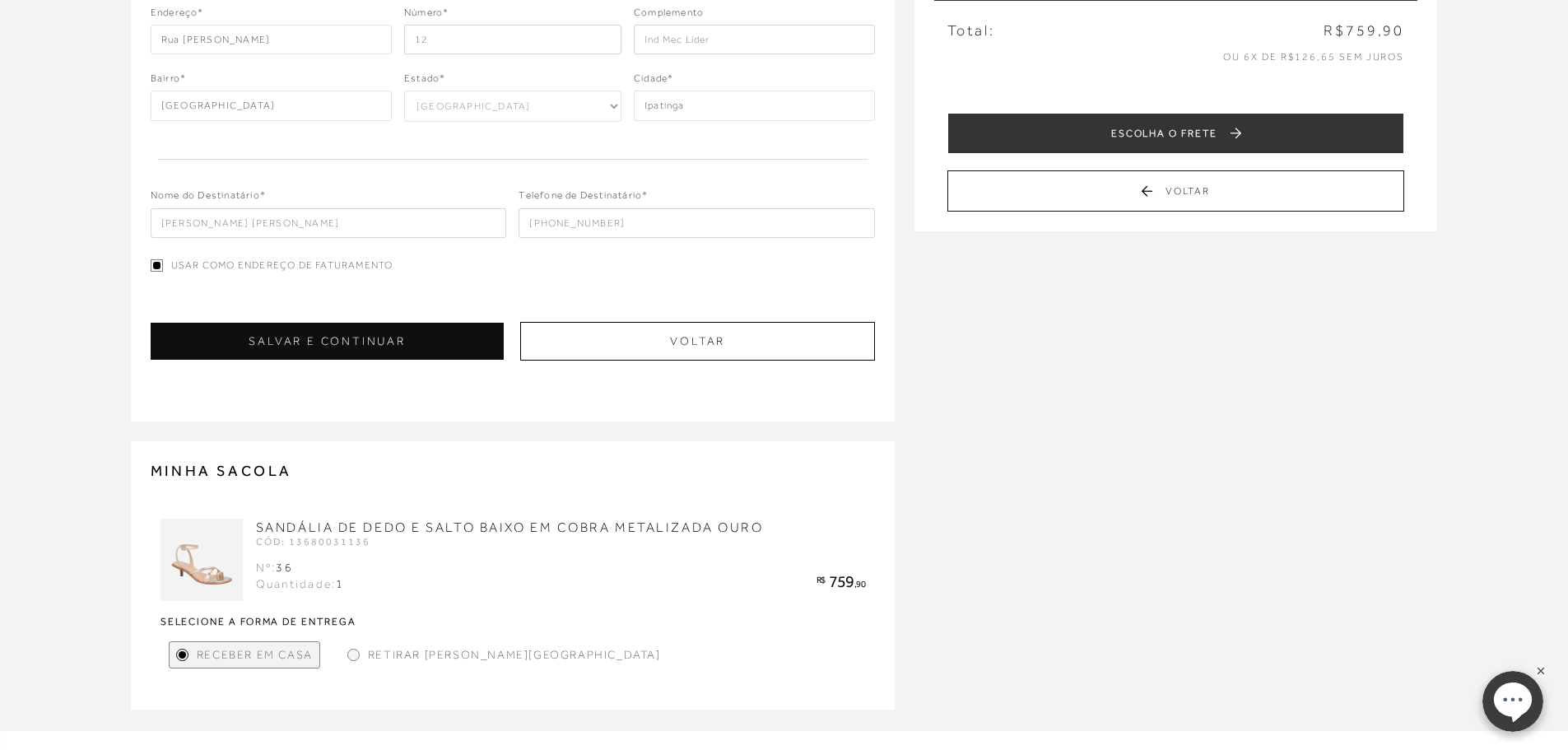
scroll to position [83, 0]
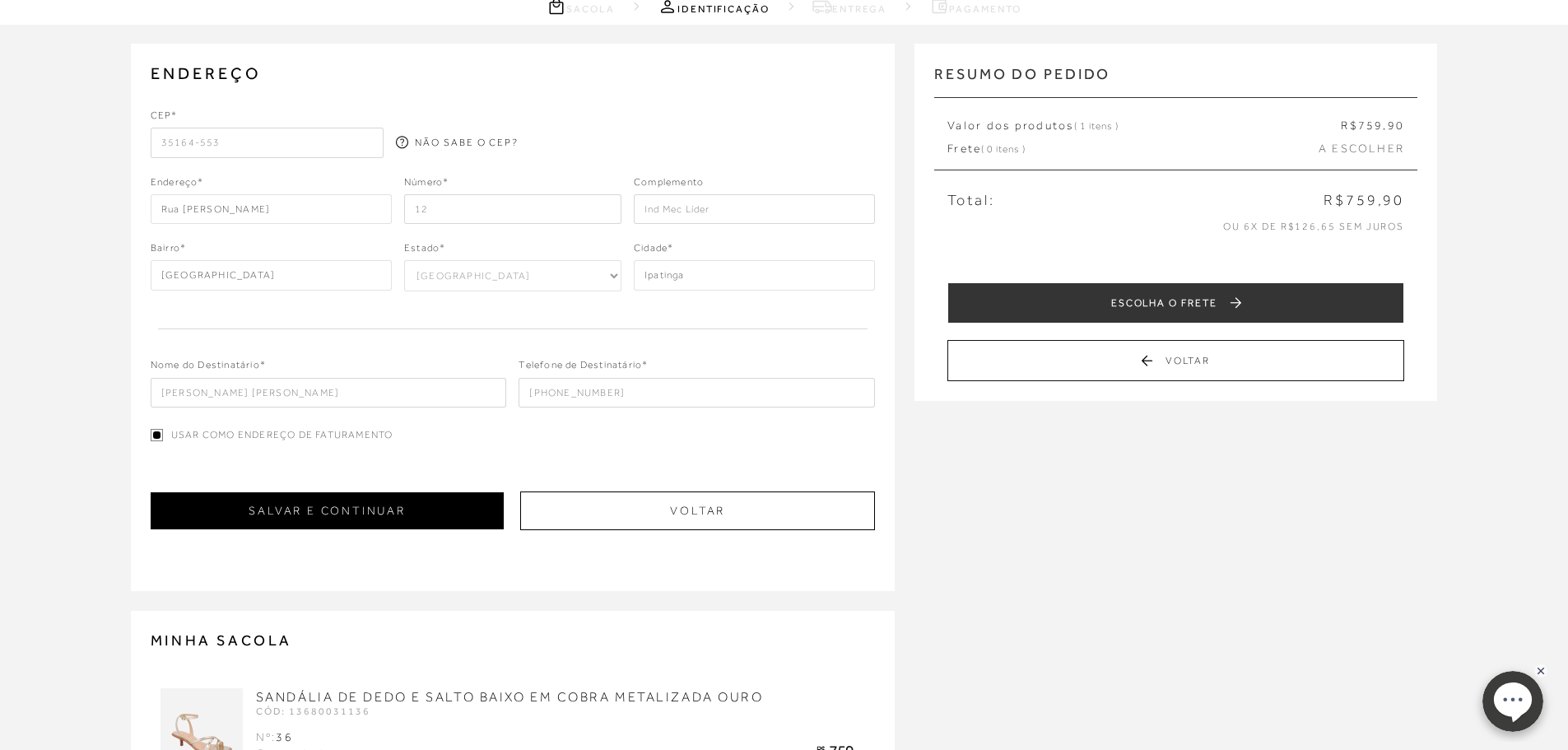
type input "Ind Mec Líder"
click at [400, 514] on button "SALVAR E CONTINUAR" at bounding box center [327, 510] width 354 height 37
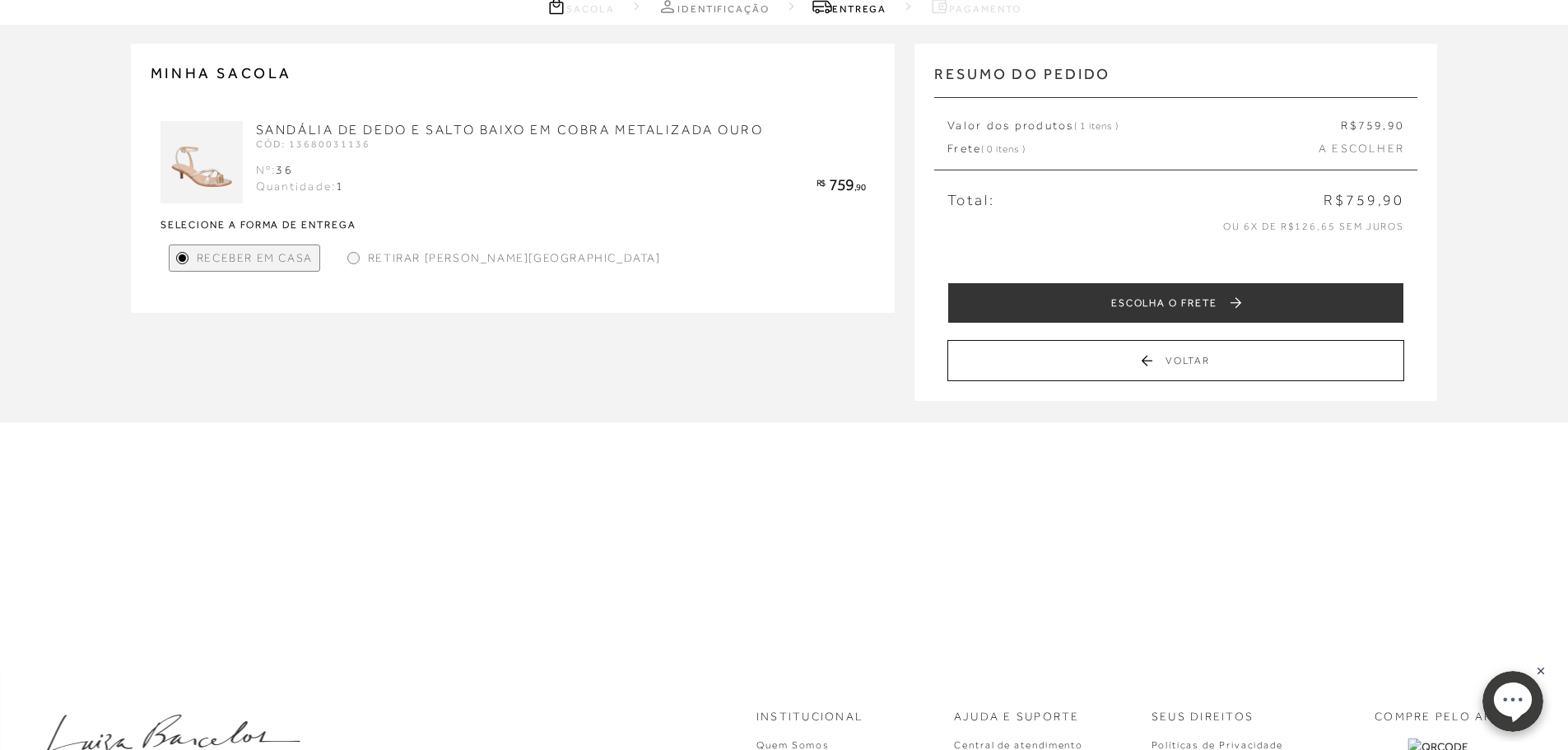
scroll to position [0, 0]
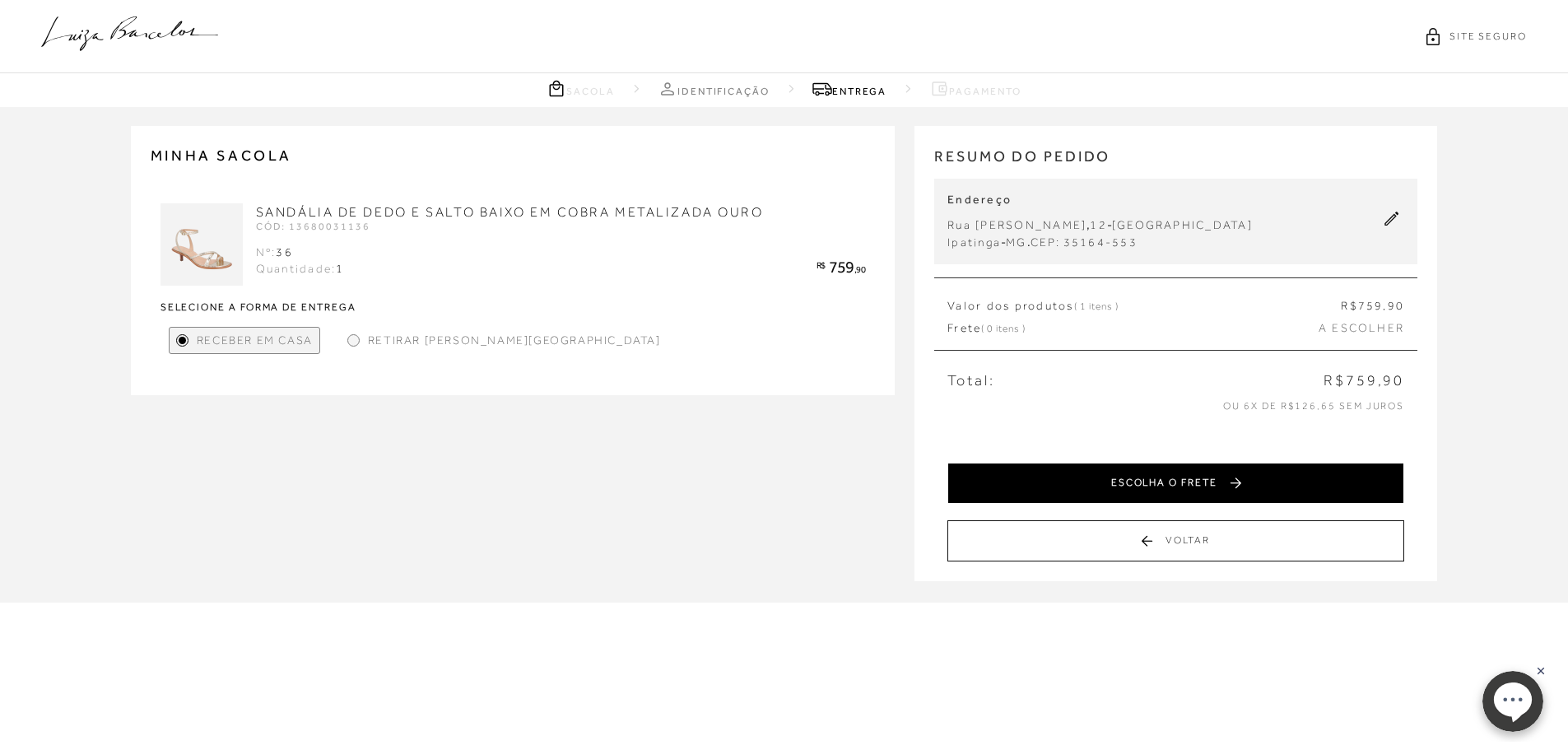
click at [1088, 479] on button "ESCOLHA O FRETE" at bounding box center [1175, 482] width 457 height 41
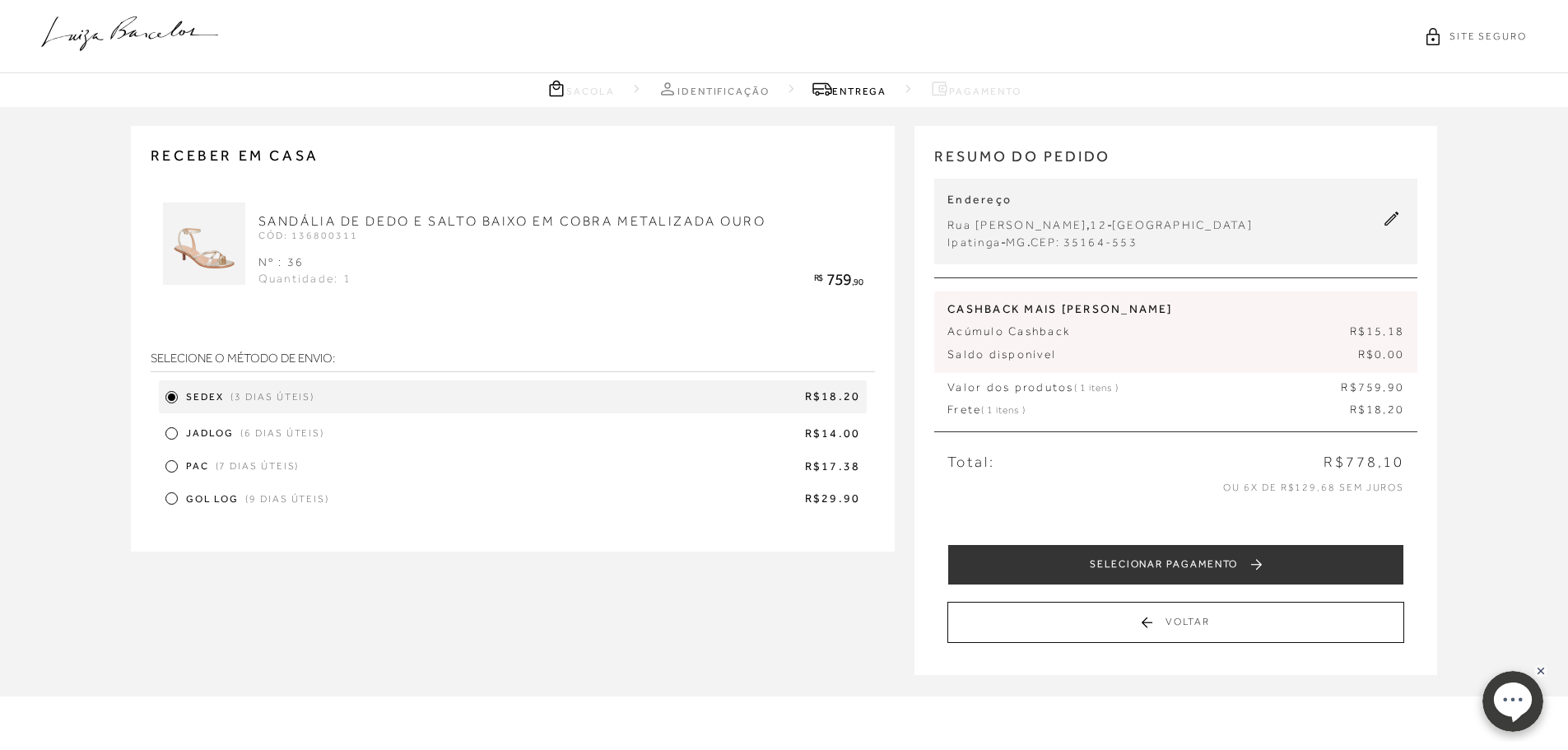
click at [173, 437] on div at bounding box center [171, 433] width 8 height 8
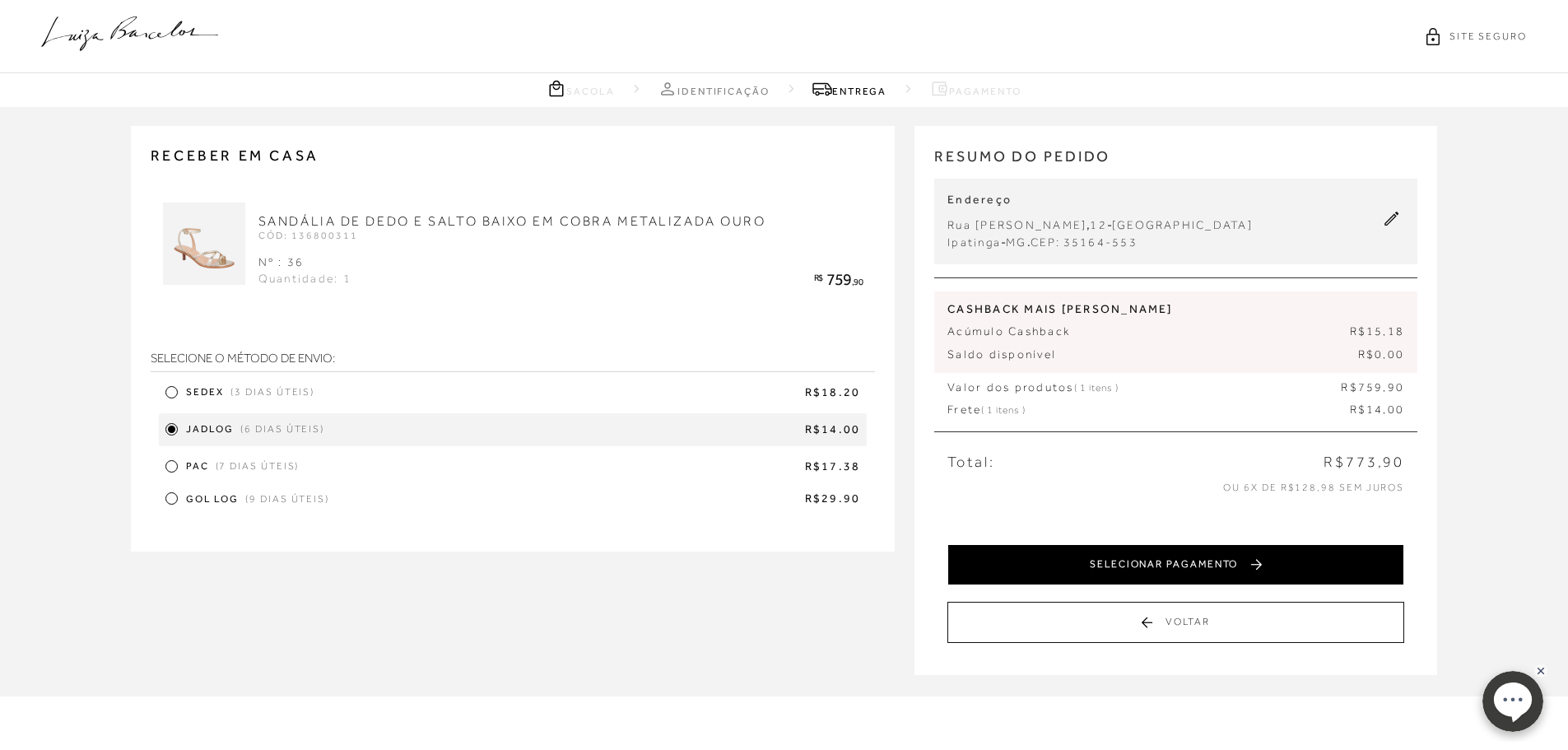
click at [1086, 571] on button "SELECIONAR PAGAMENTO" at bounding box center [1175, 564] width 457 height 41
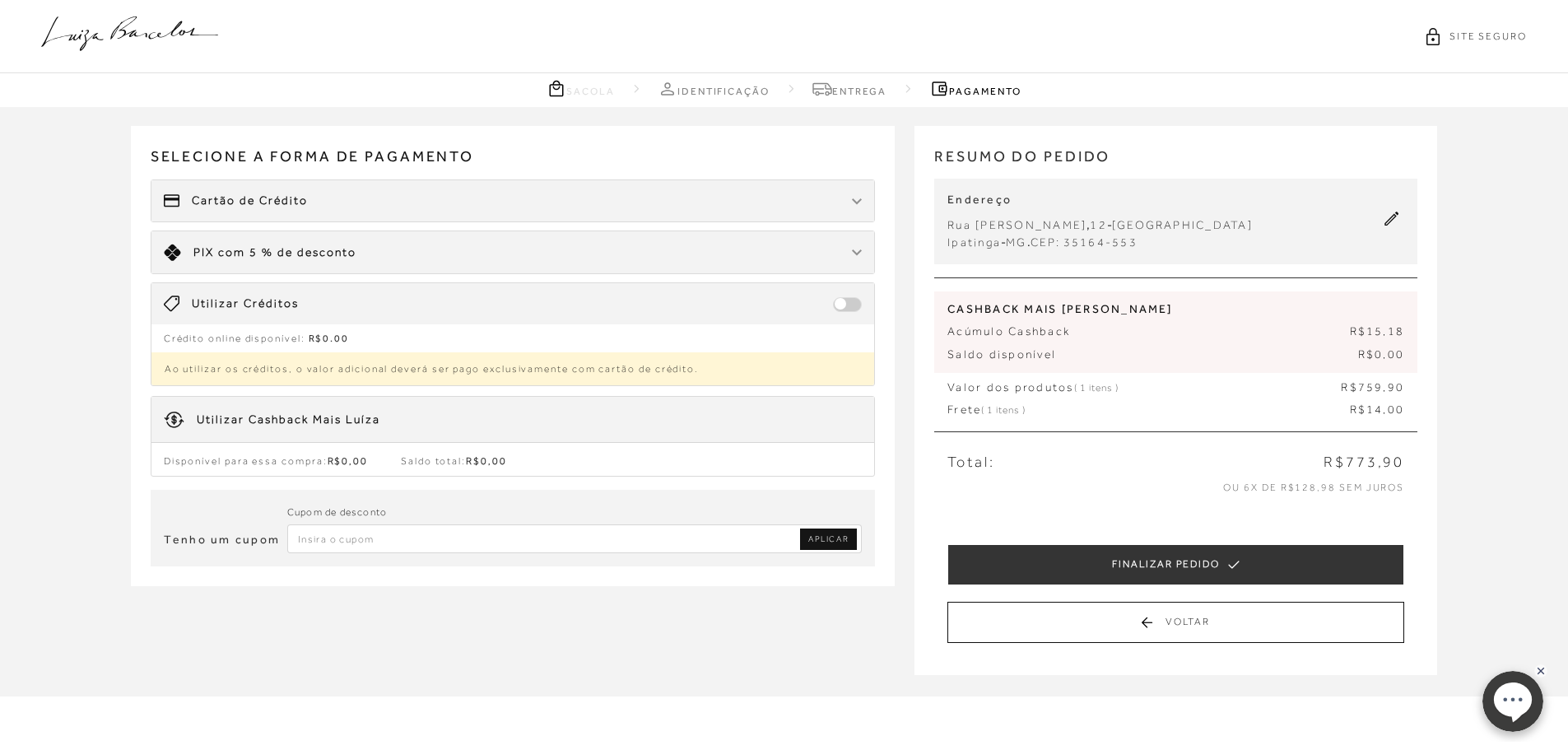
click at [349, 541] on input "Inserir Código da Promoção" at bounding box center [575, 538] width 575 height 29
click at [835, 551] on input "PRIMEIRALB" at bounding box center [575, 538] width 575 height 29
type input "PRIMEIRALB"
click at [835, 543] on span "APLICAR" at bounding box center [828, 539] width 40 height 11
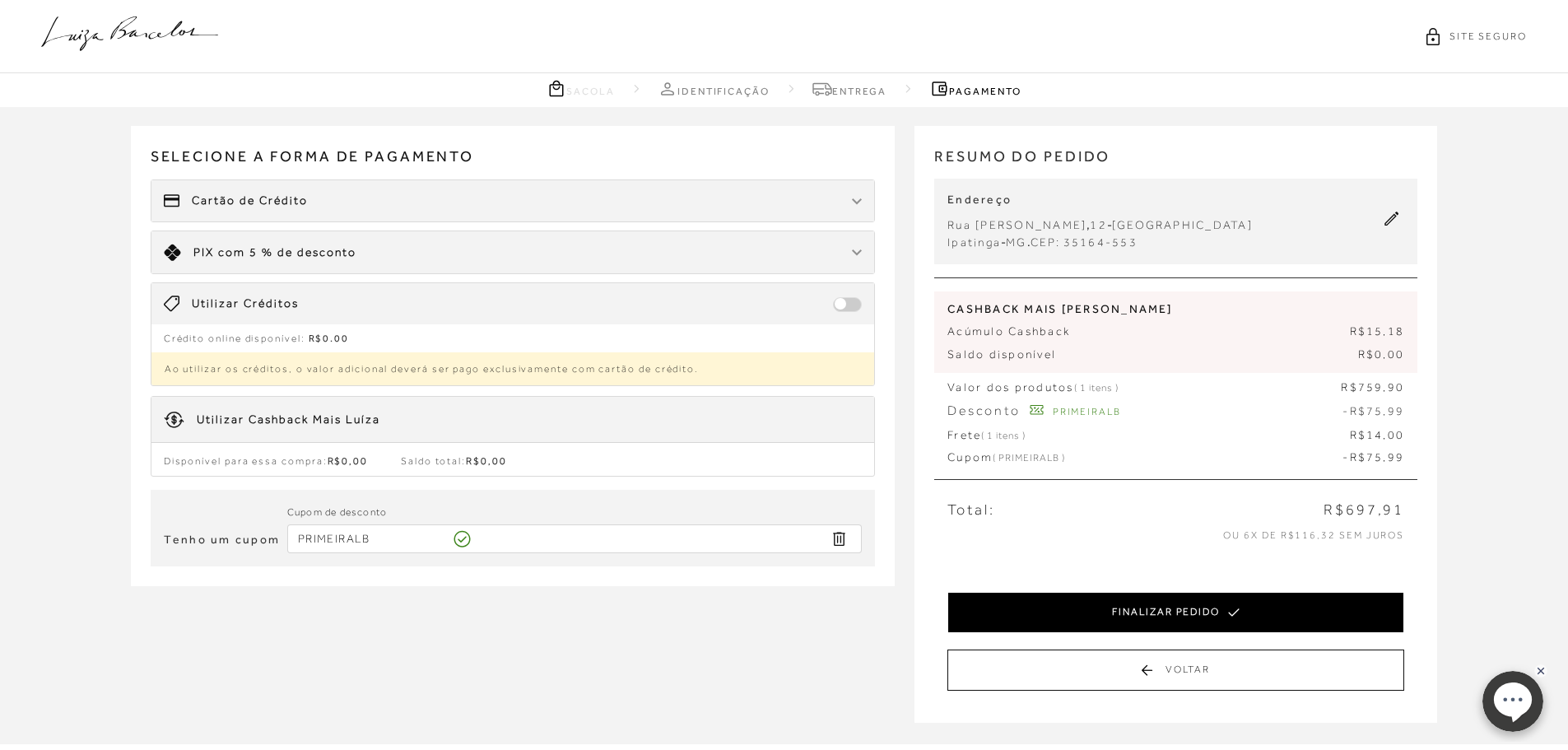
click at [1129, 611] on button "FINALIZAR PEDIDO" at bounding box center [1175, 612] width 457 height 41
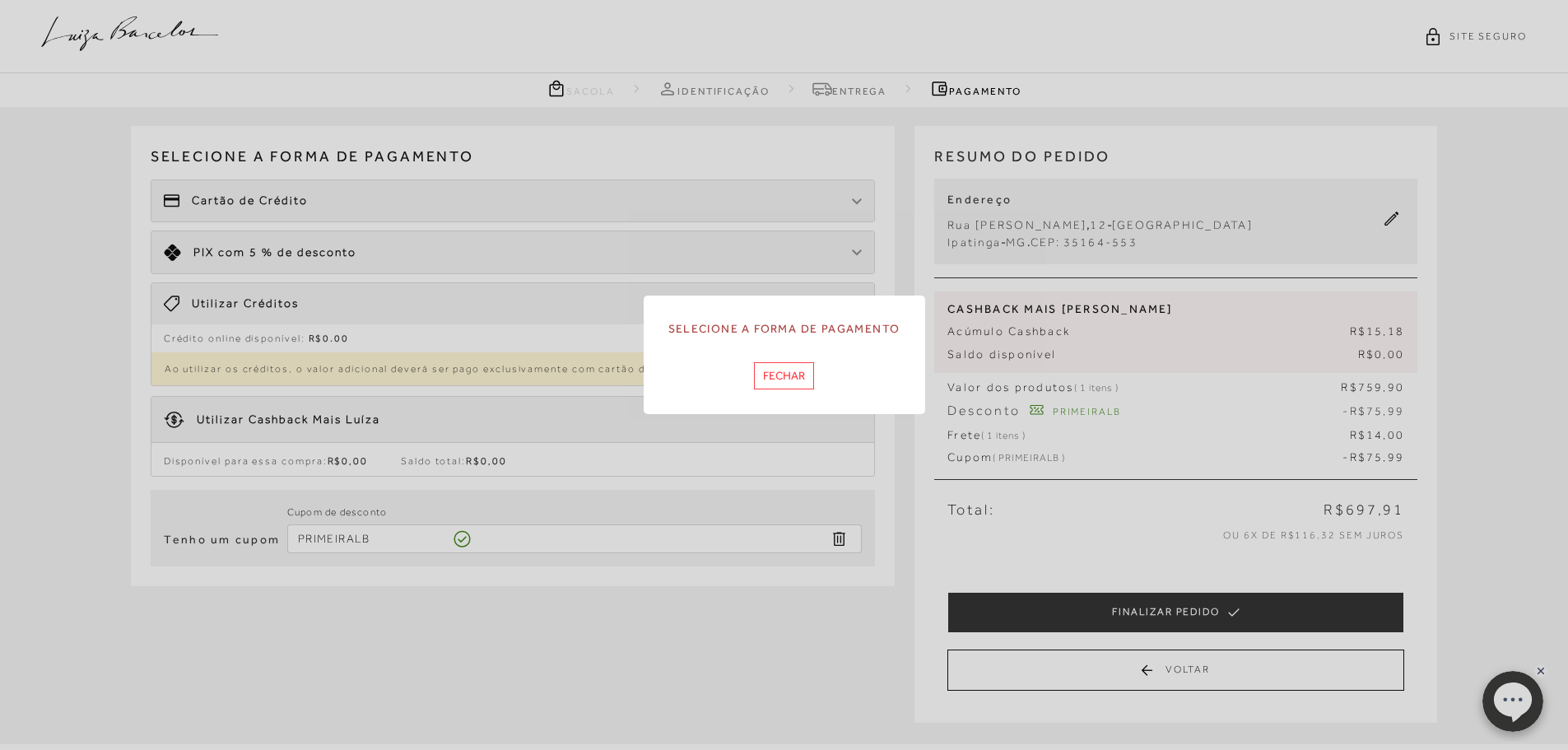
click at [774, 384] on button "Fechar" at bounding box center [784, 375] width 60 height 27
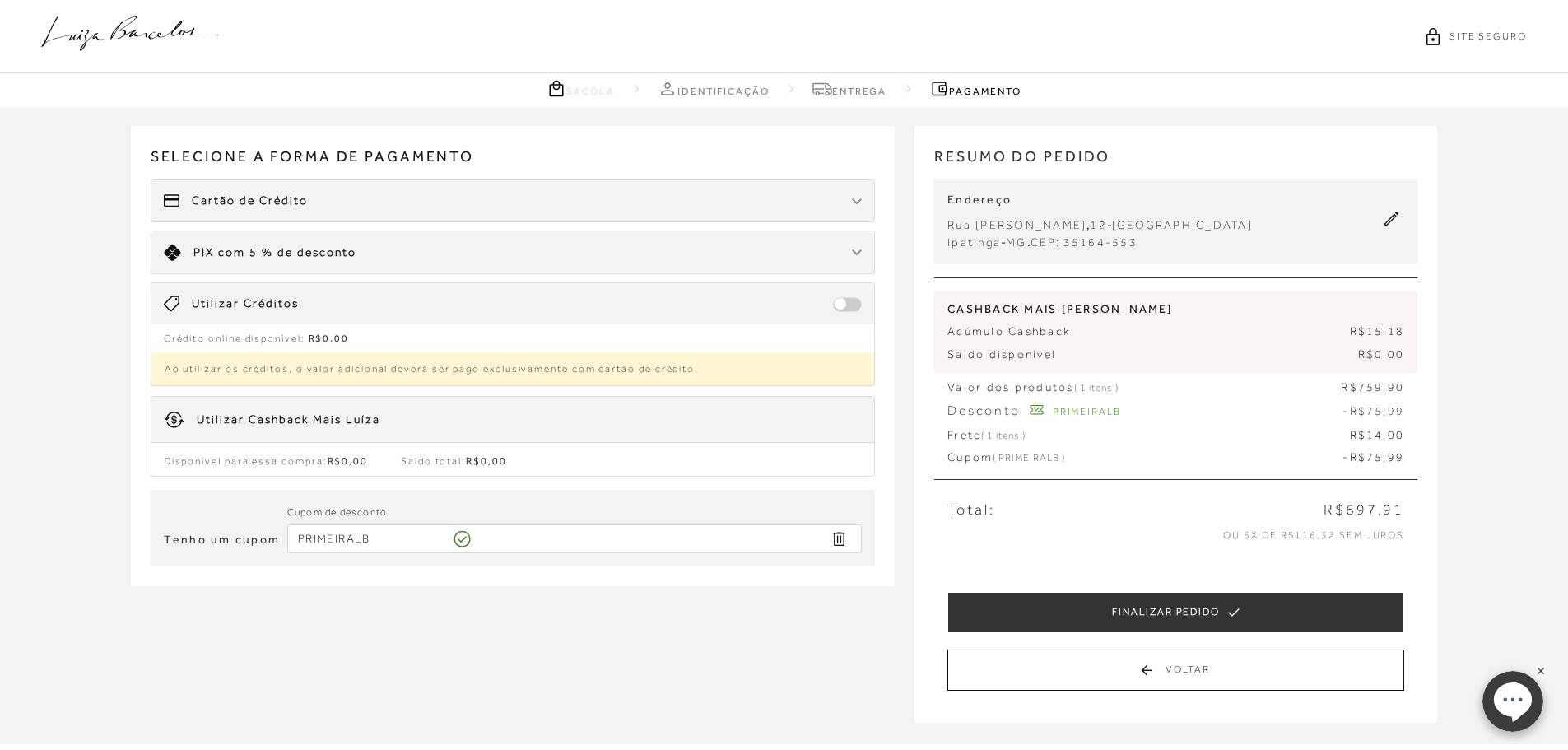
click at [389, 207] on div "Cartão de Crédito" at bounding box center [513, 200] width 724 height 41
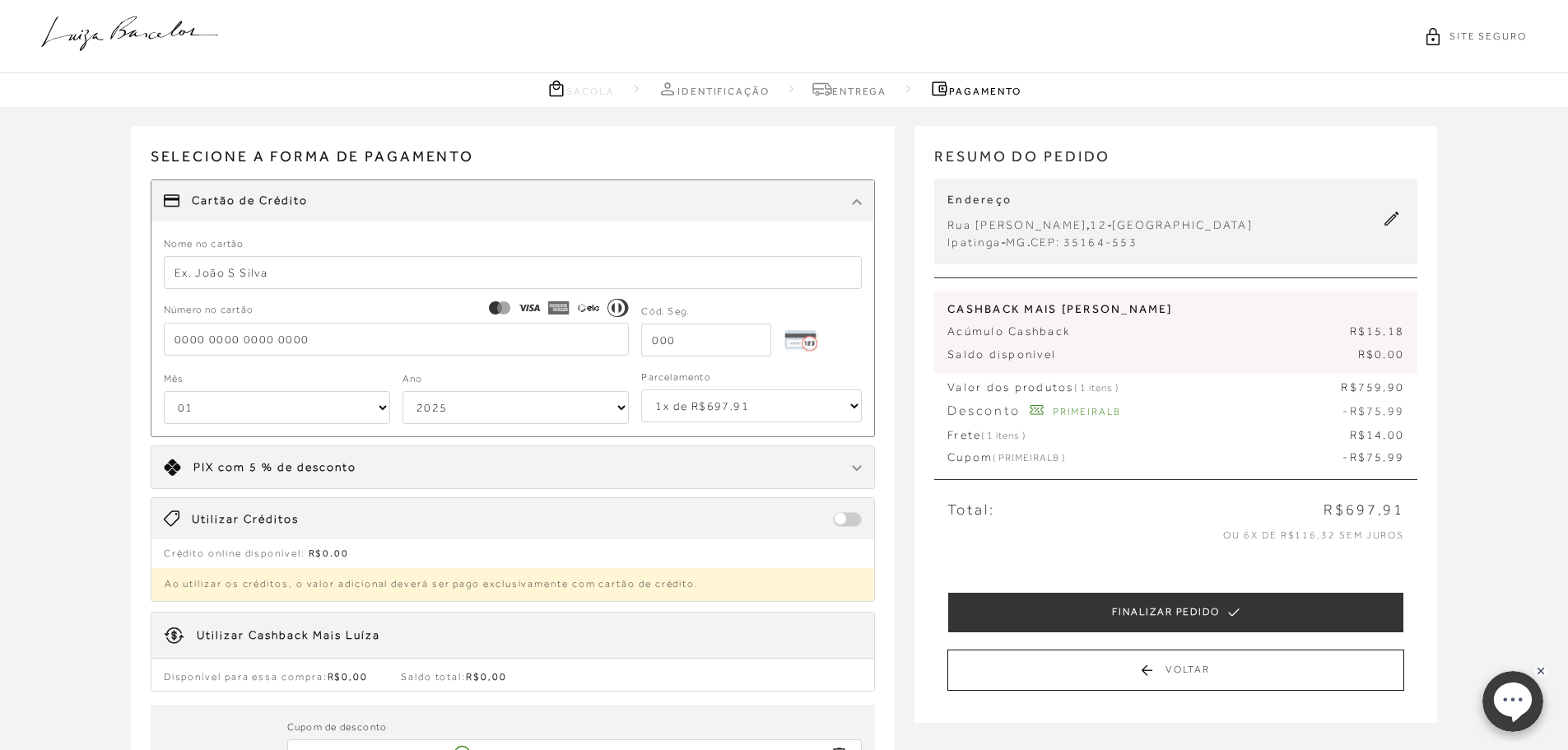
click at [248, 275] on input "text" at bounding box center [513, 273] width 698 height 33
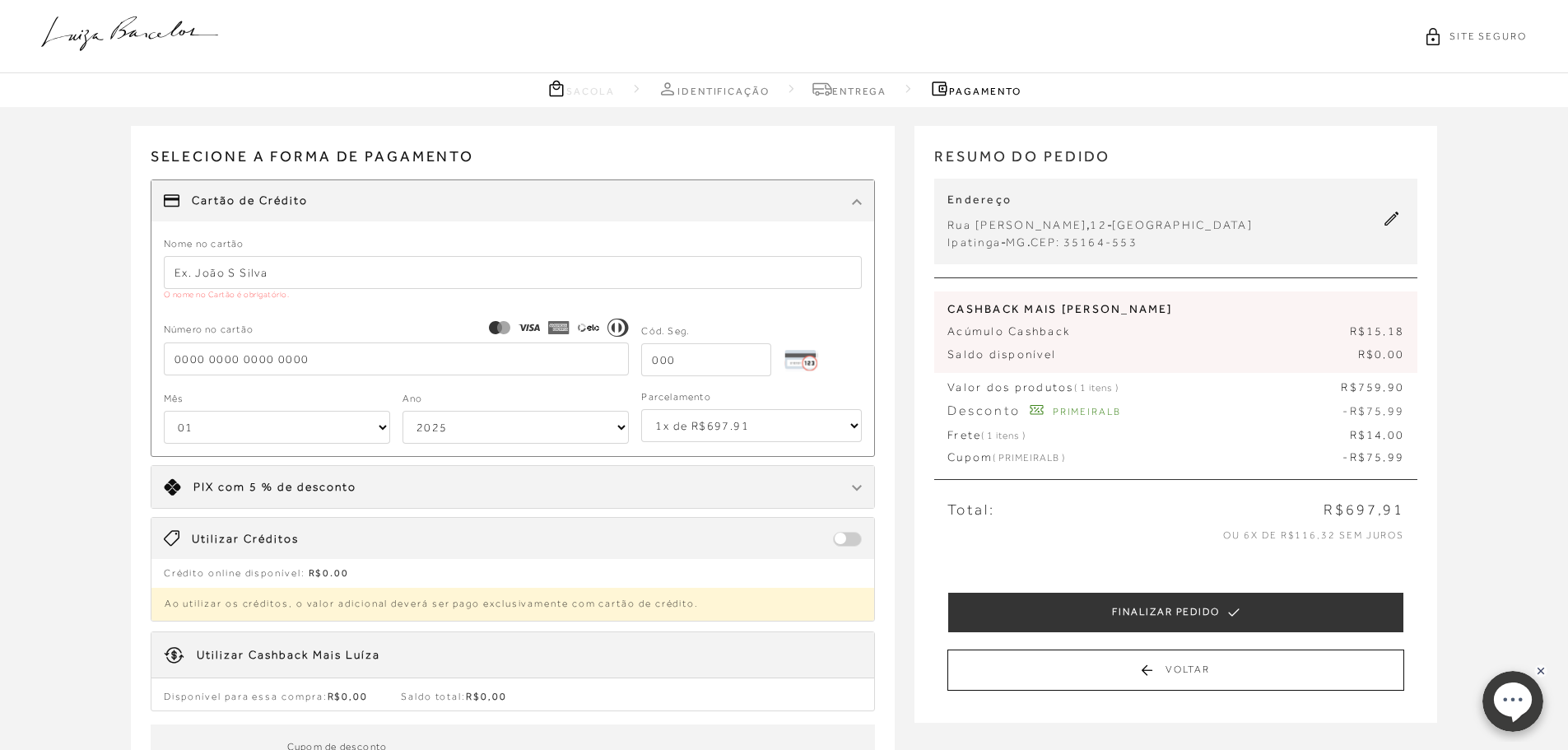
click at [223, 269] on input "text" at bounding box center [513, 273] width 698 height 33
drag, startPoint x: 36, startPoint y: 368, endPoint x: 210, endPoint y: 262, distance: 203.7
click at [36, 368] on div "Receber em casa [PERSON_NAME] E SALTO BAIXO EM COBRA METALIZADA OURO CÓD: 13680…" at bounding box center [784, 490] width 1568 height 767
click at [242, 268] on input "text" at bounding box center [513, 273] width 698 height 33
click at [241, 262] on input "text" at bounding box center [513, 273] width 698 height 33
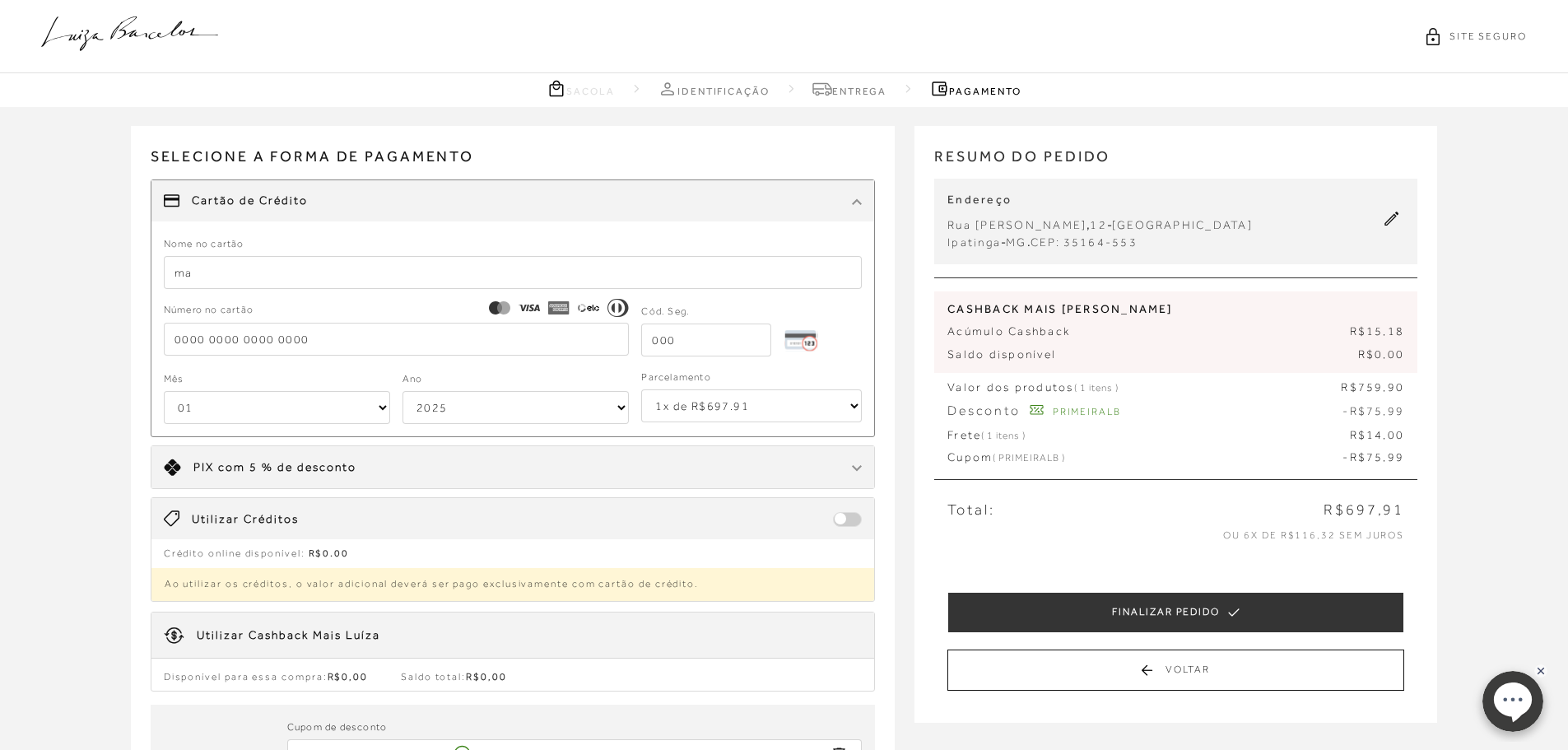
type input "m"
click at [239, 267] on input "Marina C VBachour" at bounding box center [513, 273] width 698 height 33
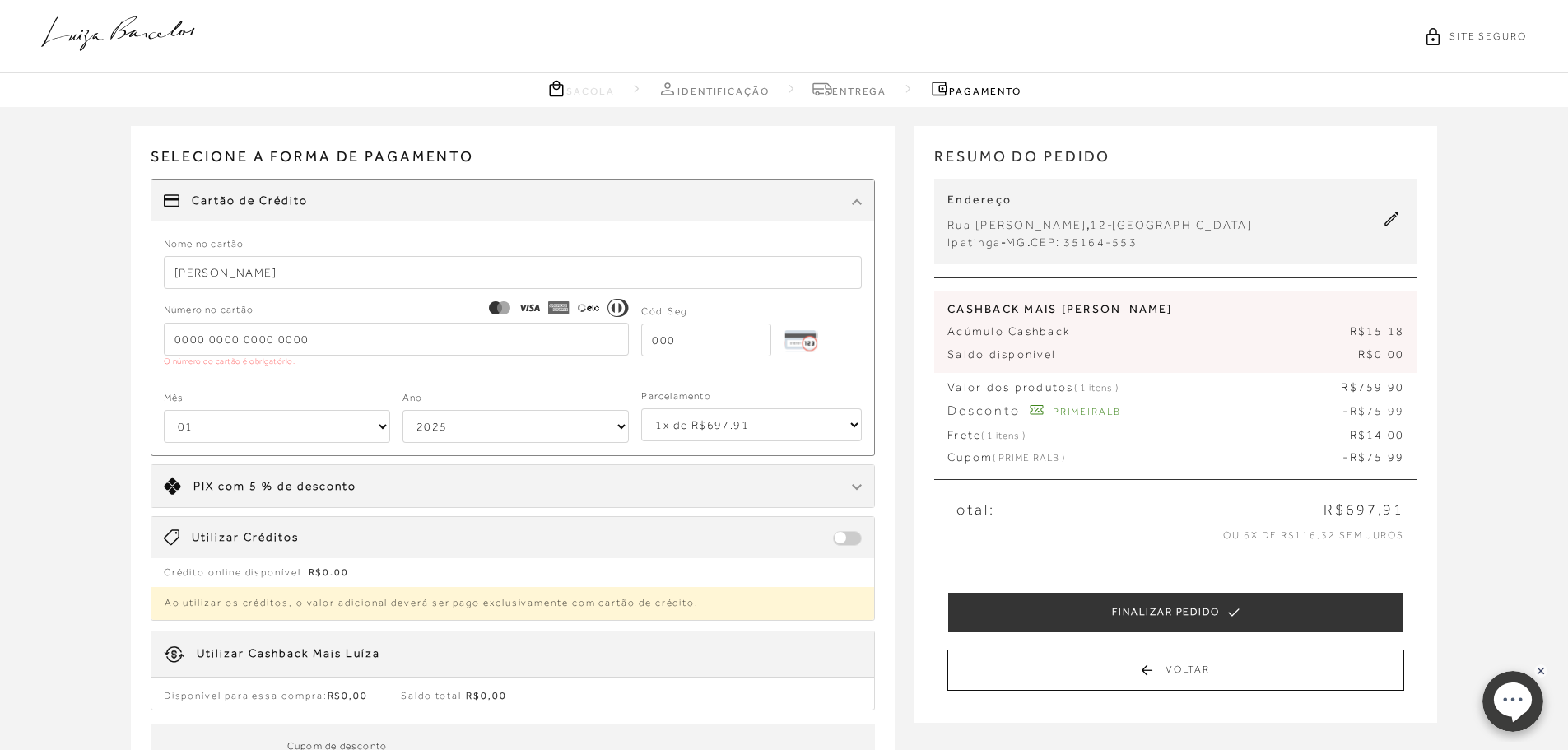
type input "[PERSON_NAME]"
click at [250, 335] on input "tel" at bounding box center [397, 339] width 466 height 33
type input "[CREDIT_CARD_NUMBER]"
type input "580"
select select "07"
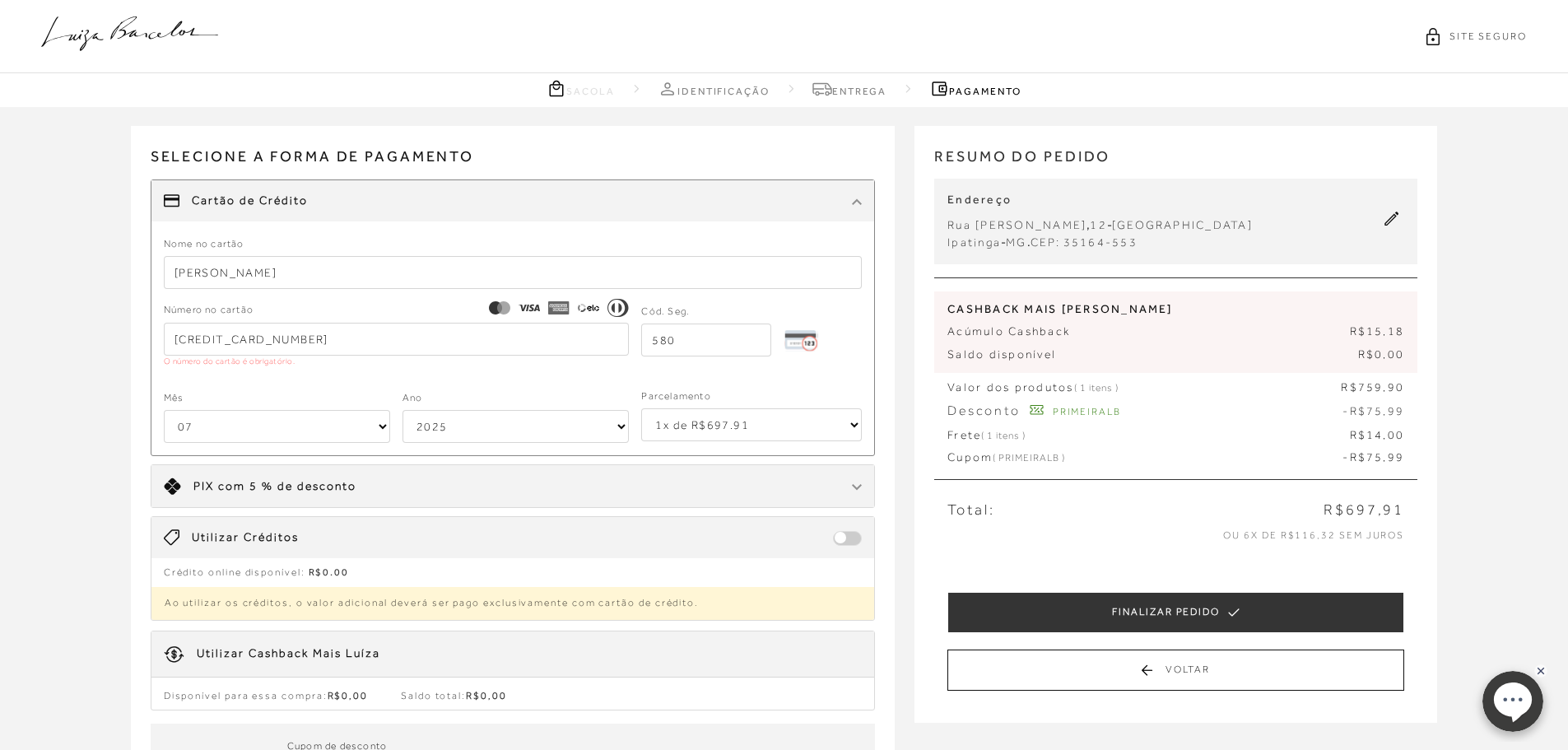
select select "2031"
type input "[CREDIT_CARD_NUMBER]"
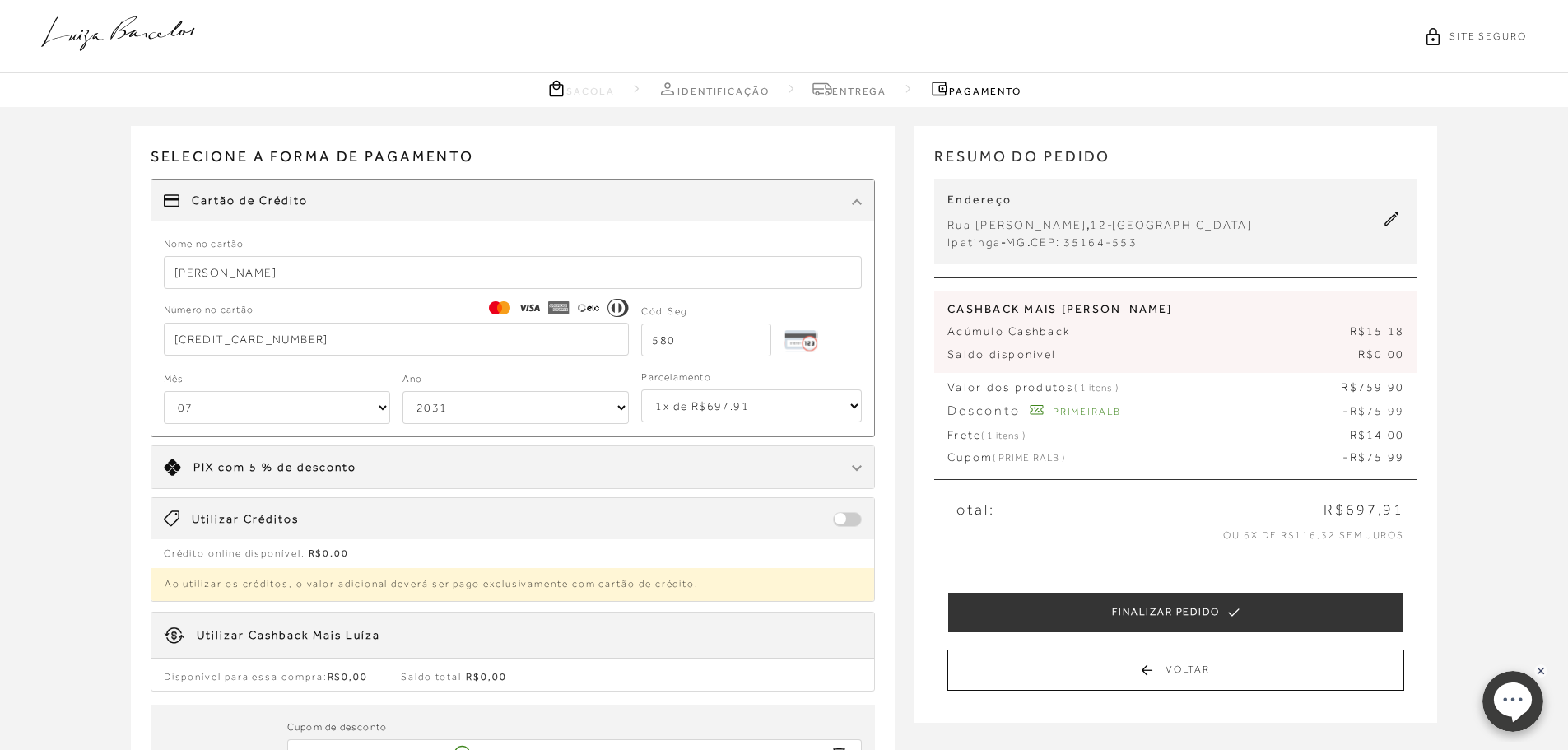
click at [707, 408] on select "1x de R$697.91 2x de R$348.96 sem juros 3x de R$232.64 sem juros 4x de R$174.48…" at bounding box center [751, 406] width 221 height 33
select select "6"
click at [641, 389] on select "1x de R$697.91 2x de R$348.96 sem juros 3x de R$232.64 sem juros 4x de R$174.48…" at bounding box center [751, 406] width 221 height 33
click at [119, 507] on div "Receber em casa [PERSON_NAME] E SALTO BAIXO EM COBRA METALIZADA OURO CÓD: 13680…" at bounding box center [784, 481] width 1568 height 747
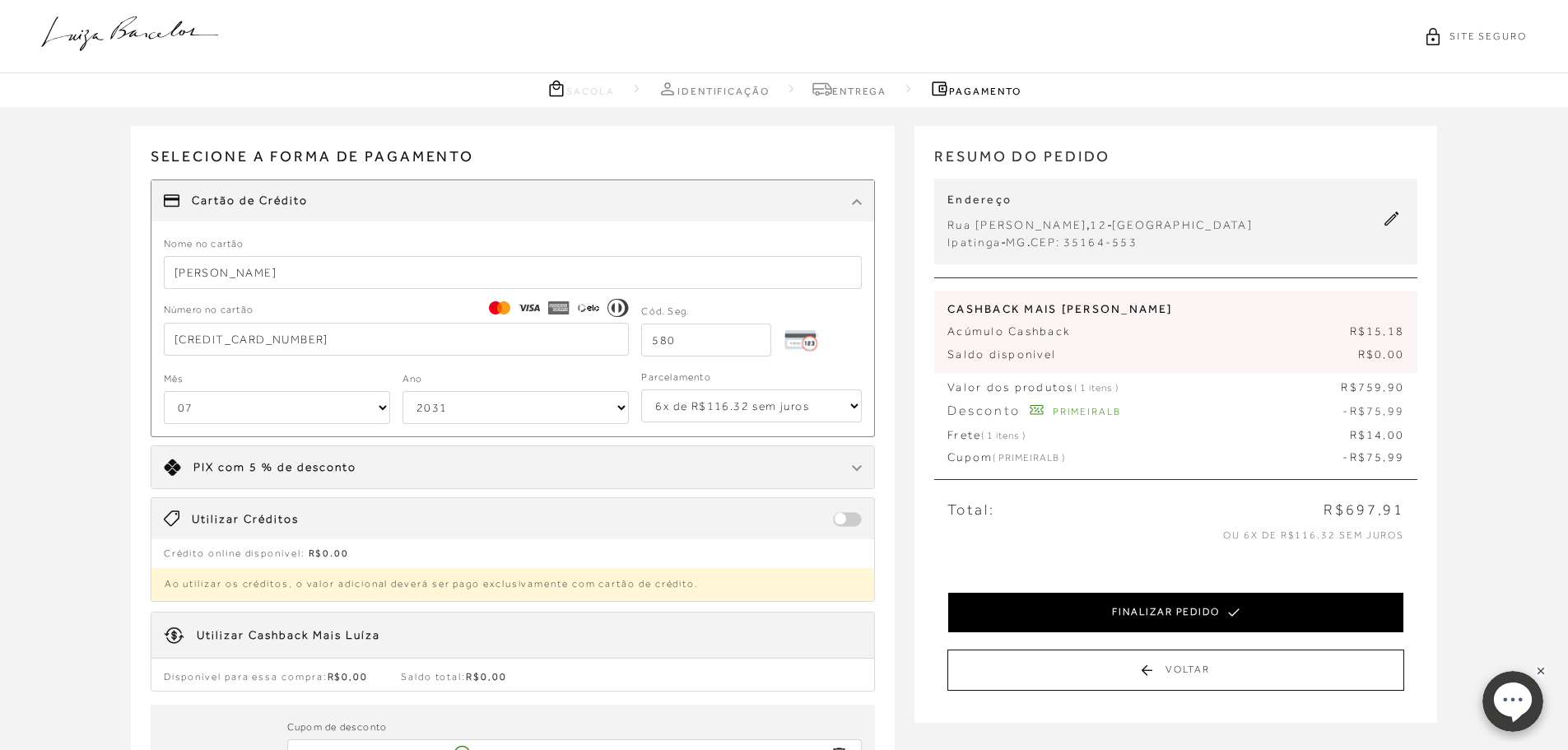
click at [1156, 614] on button "FINALIZAR PEDIDO" at bounding box center [1175, 612] width 457 height 41
select select "07"
select select "2031"
select select "6"
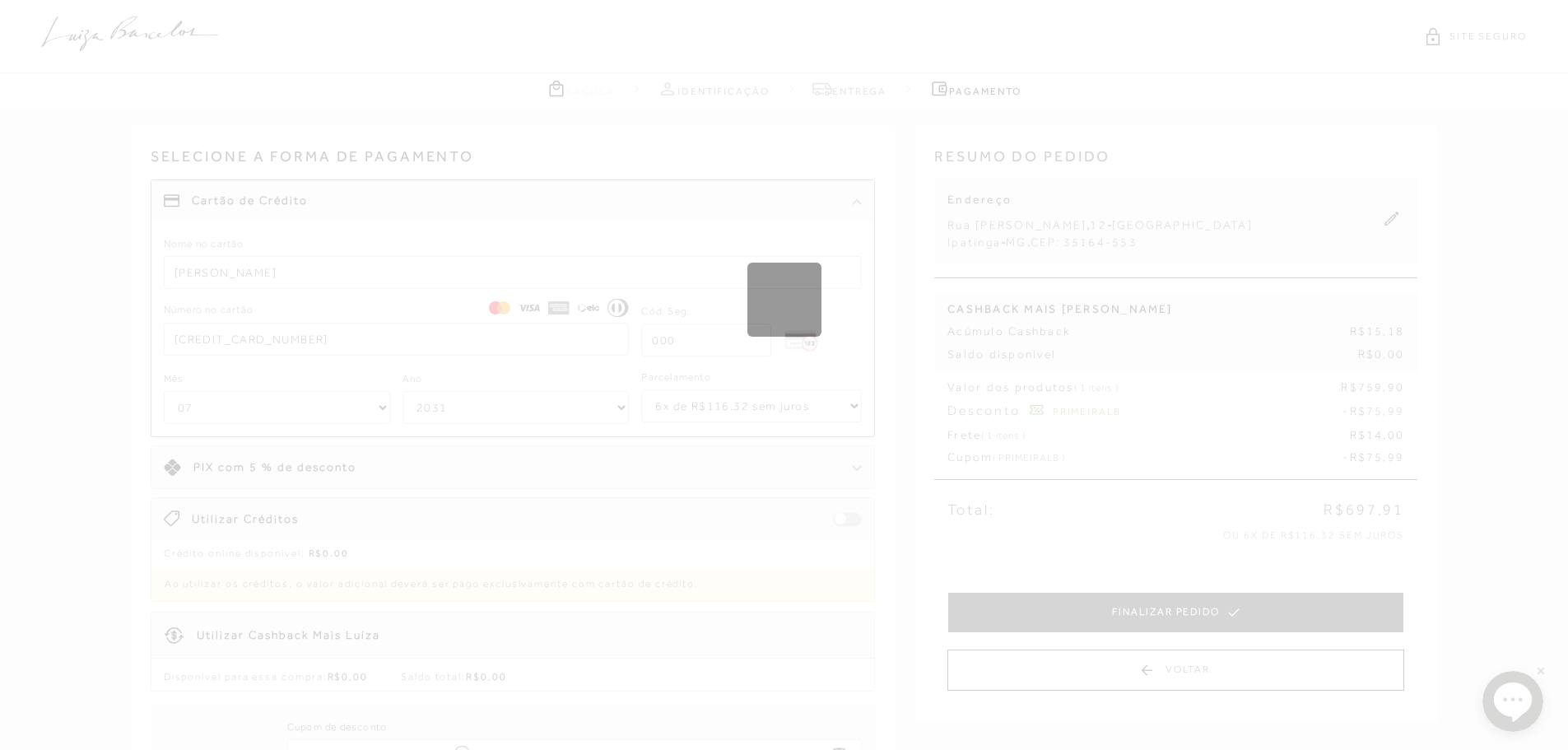
select select "1"
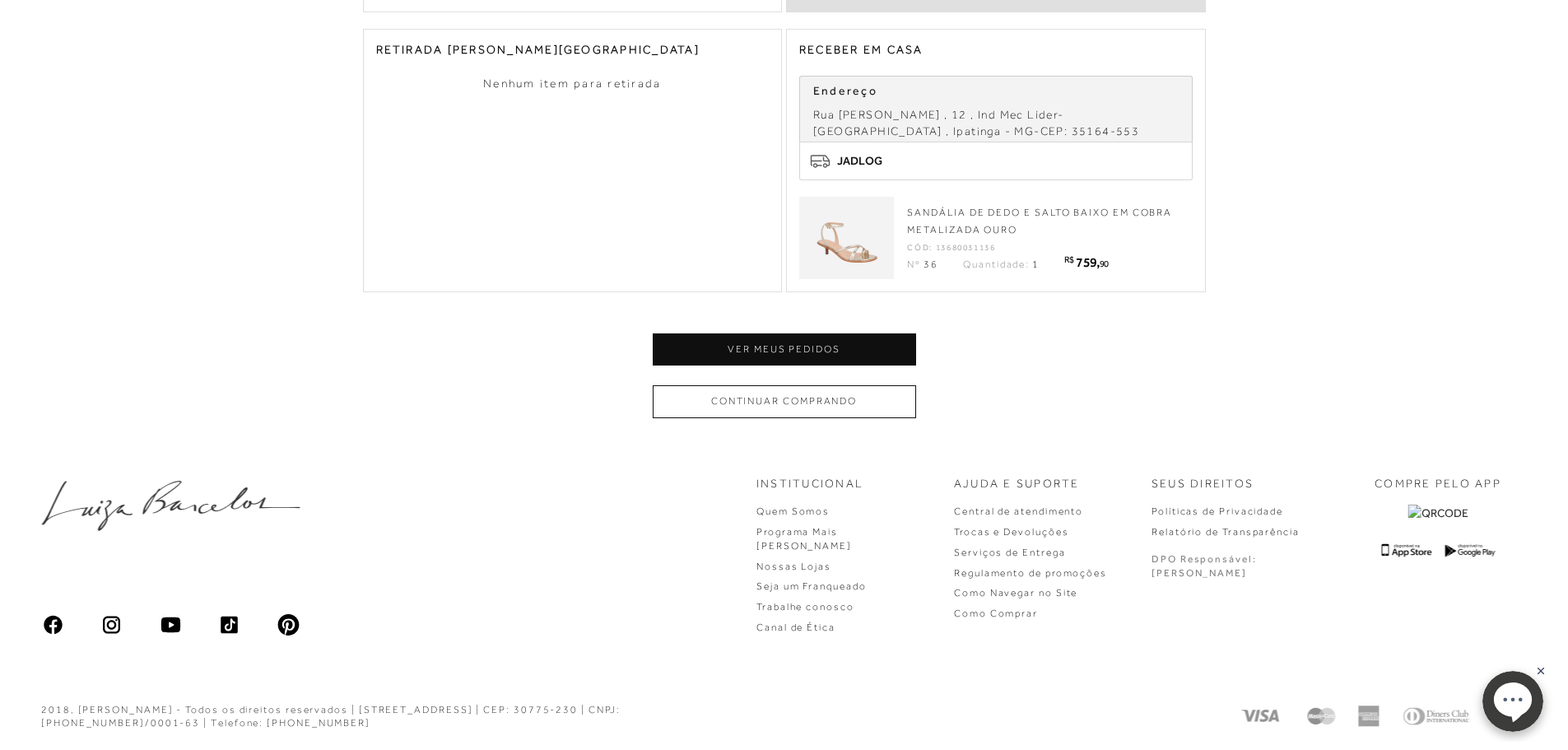
scroll to position [98, 0]
